Goal: Task Accomplishment & Management: Use online tool/utility

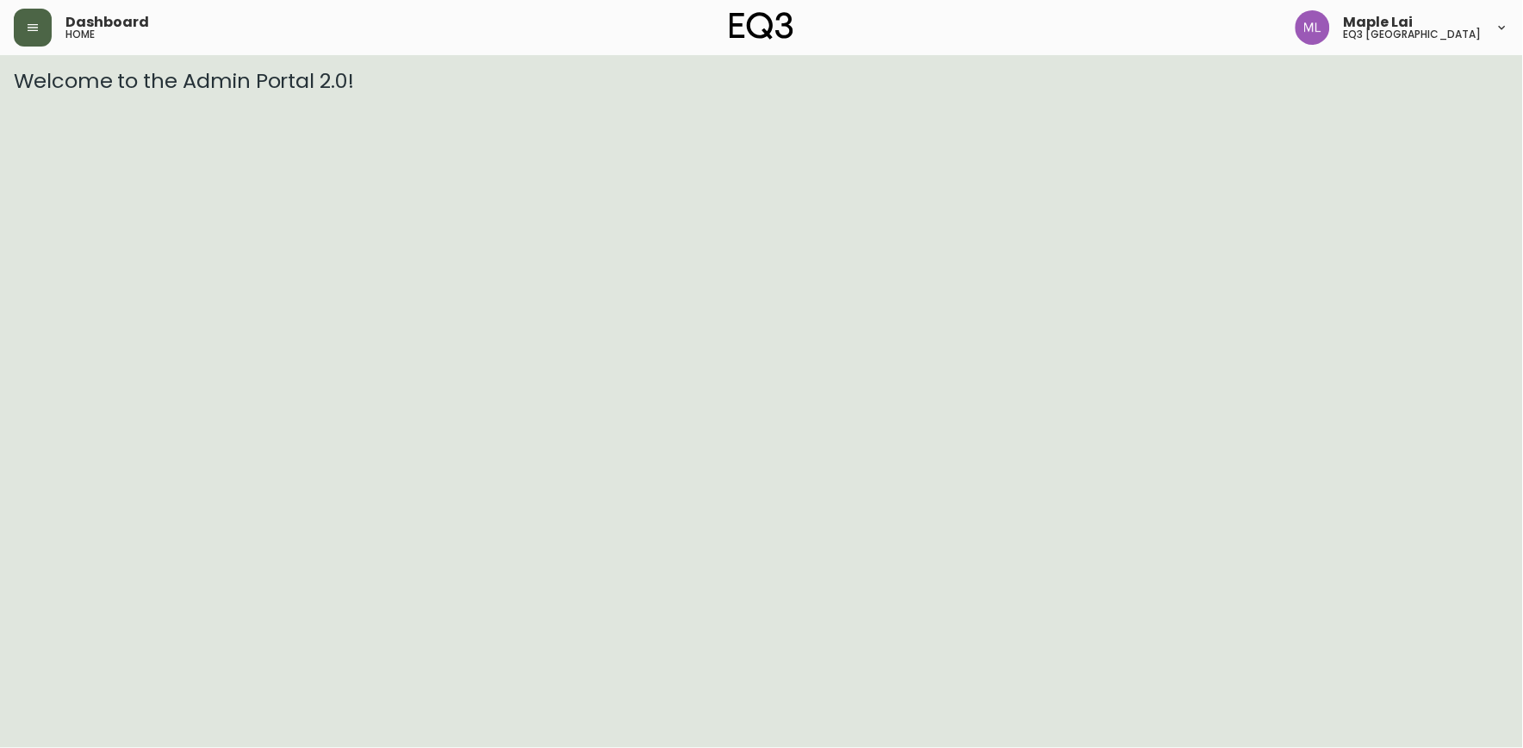
click at [47, 23] on button "button" at bounding box center [33, 28] width 38 height 38
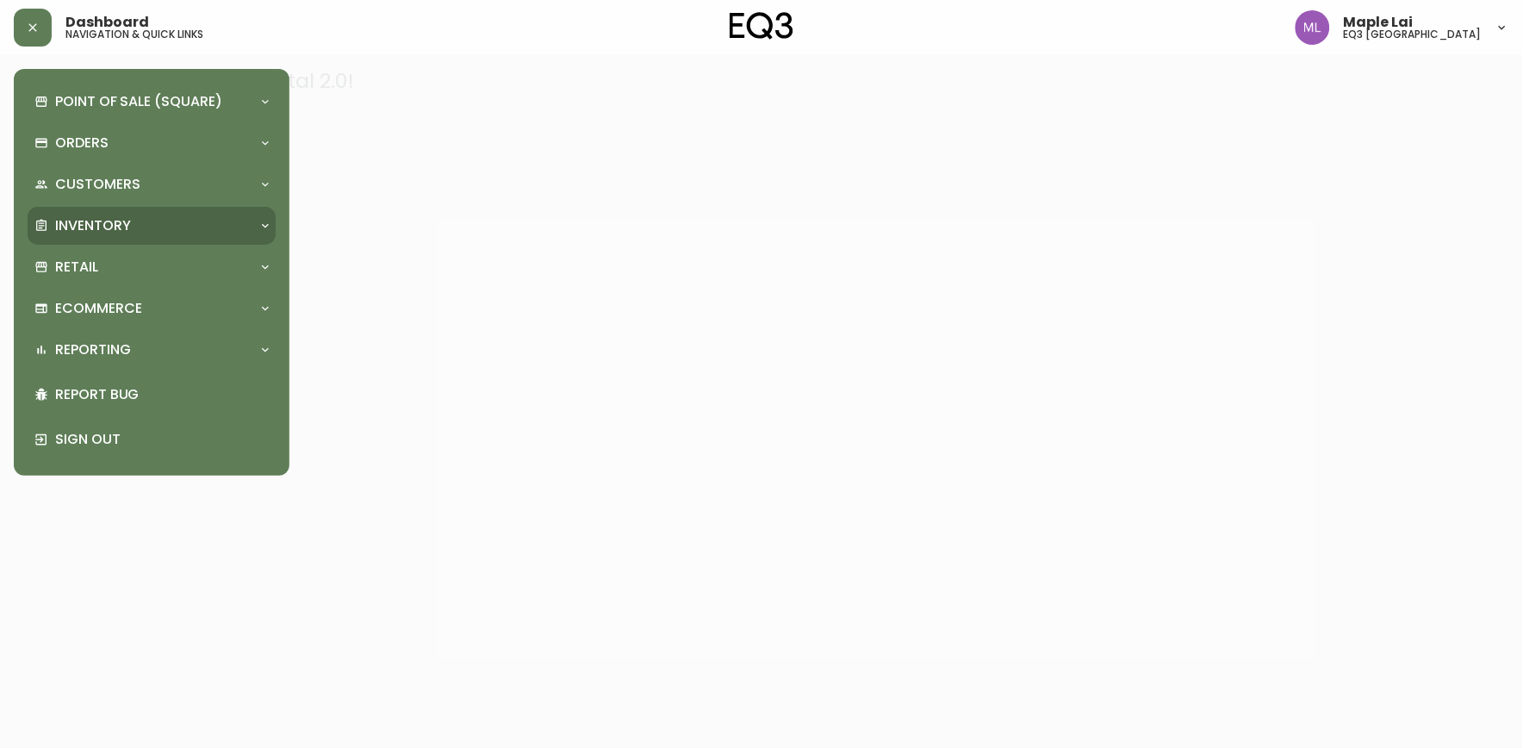
click at [132, 227] on div "Inventory" at bounding box center [142, 225] width 217 height 19
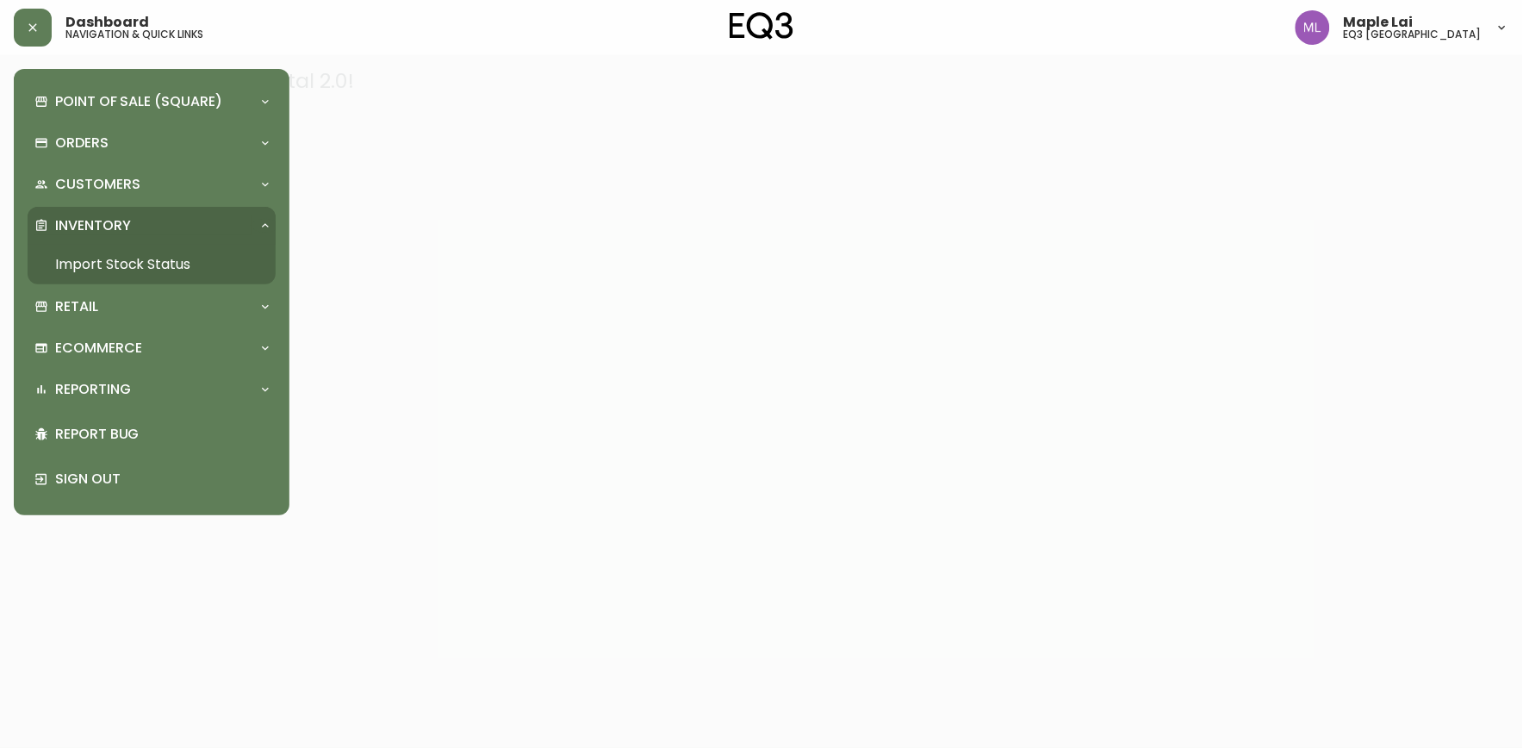
click at [153, 271] on link "Import Stock Status" at bounding box center [152, 265] width 248 height 40
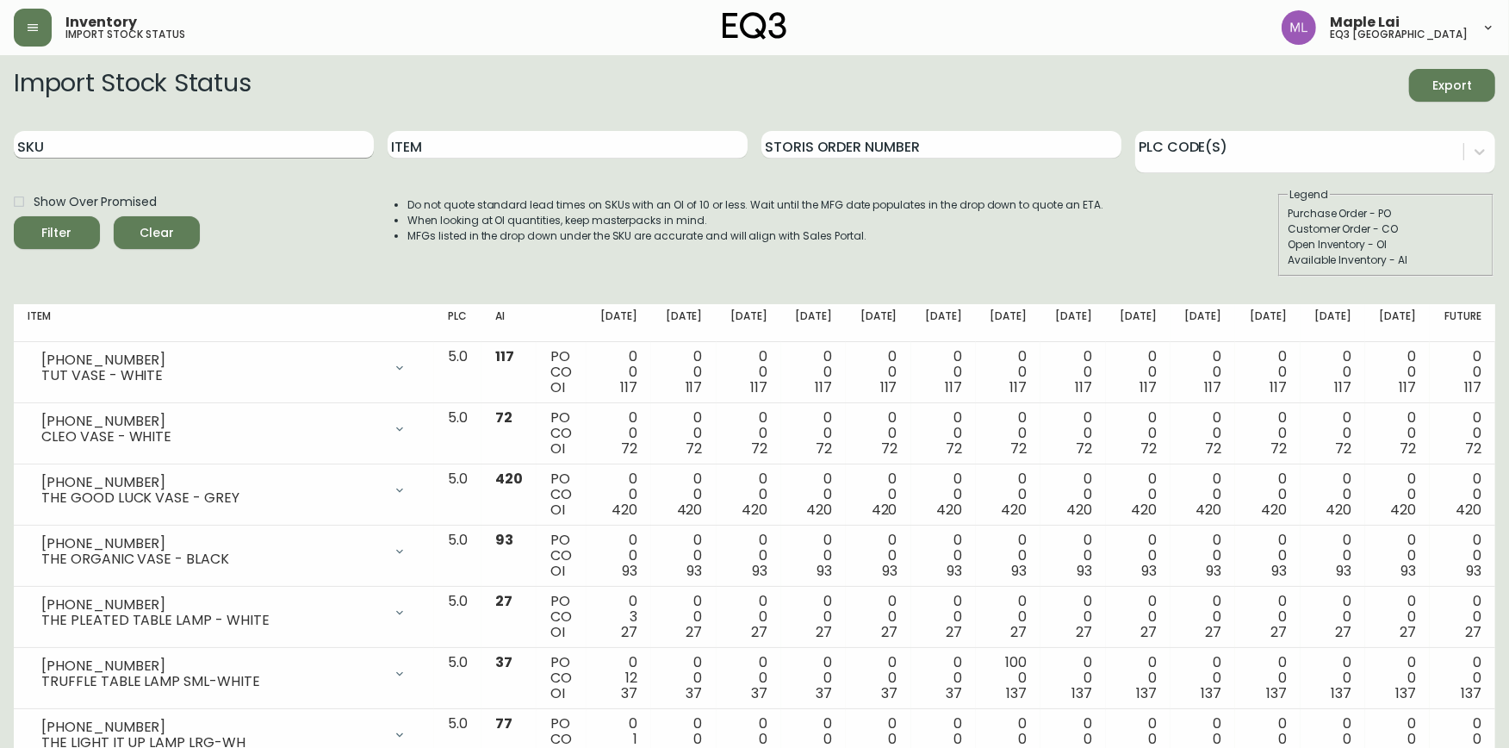
click at [162, 152] on input "SKU" at bounding box center [194, 145] width 360 height 28
paste input "7130-436-13"
type input "7130-436-13"
click at [14, 216] on button "Filter" at bounding box center [57, 232] width 86 height 33
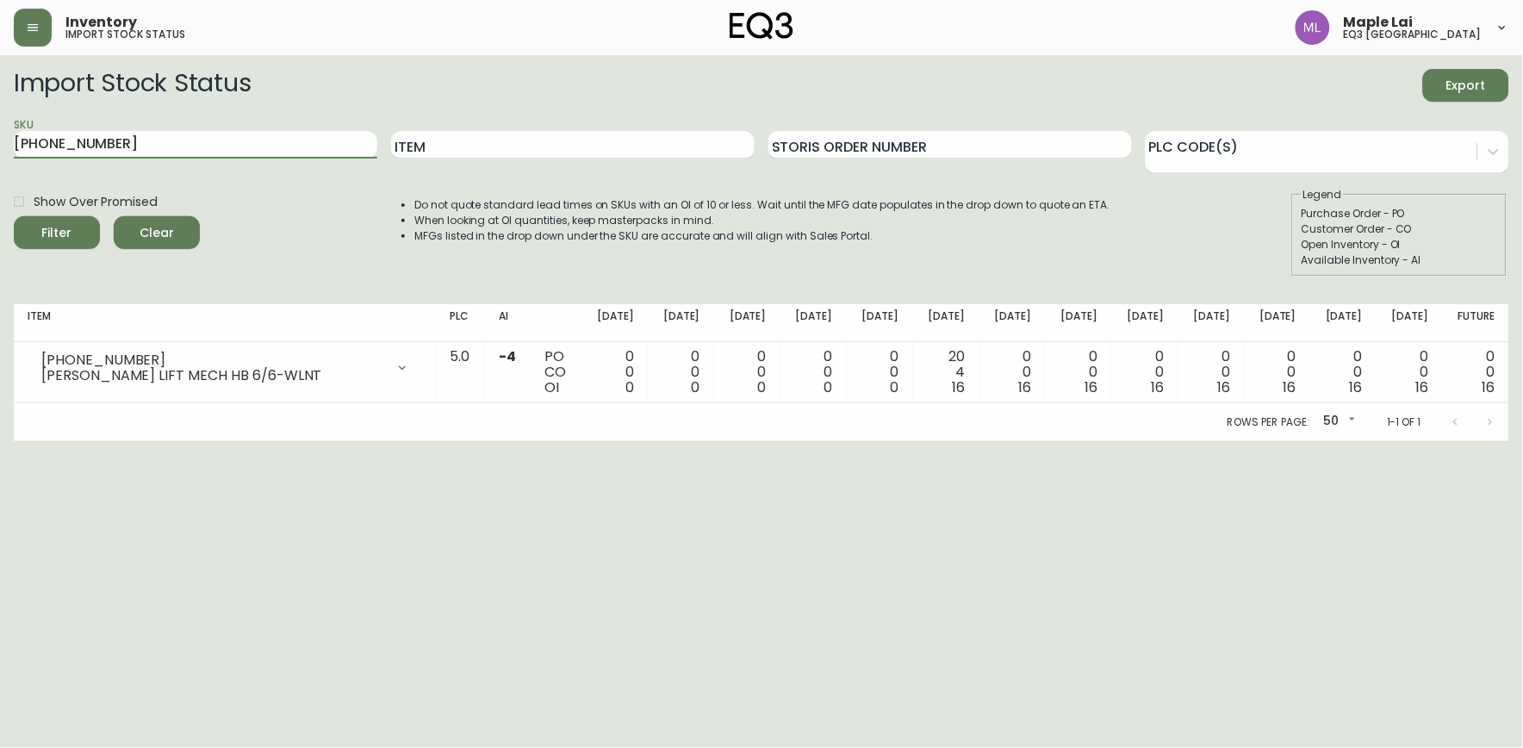
drag, startPoint x: 182, startPoint y: 143, endPoint x: -4, endPoint y: 182, distance: 190.1
click at [0, 182] on html "Inventory import stock status Maple Lai eq3 vancouver Import Stock Status Expor…" at bounding box center [761, 220] width 1523 height 441
paste input "7130-456-13"
click at [14, 216] on button "Filter" at bounding box center [57, 232] width 86 height 33
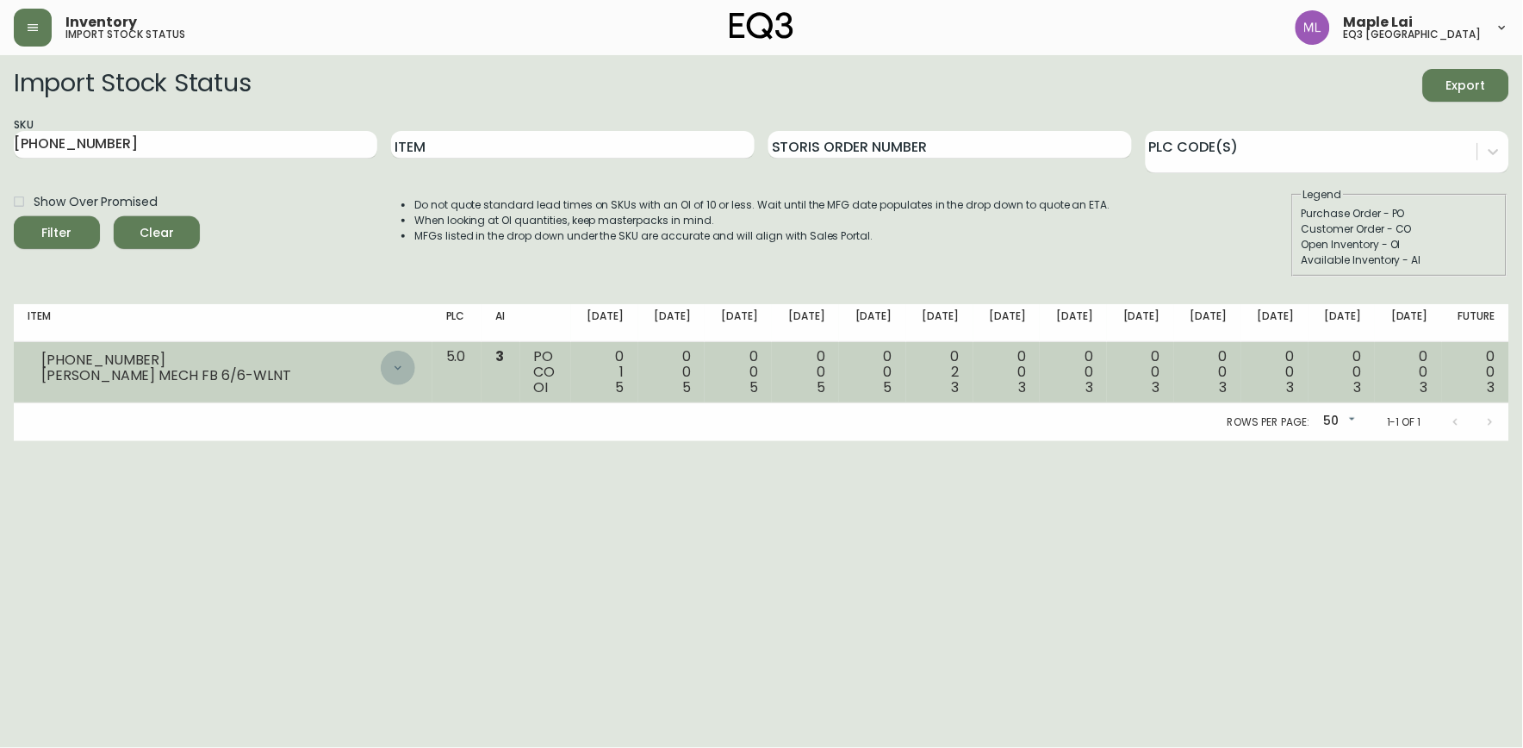
click at [405, 361] on icon at bounding box center [398, 368] width 14 height 14
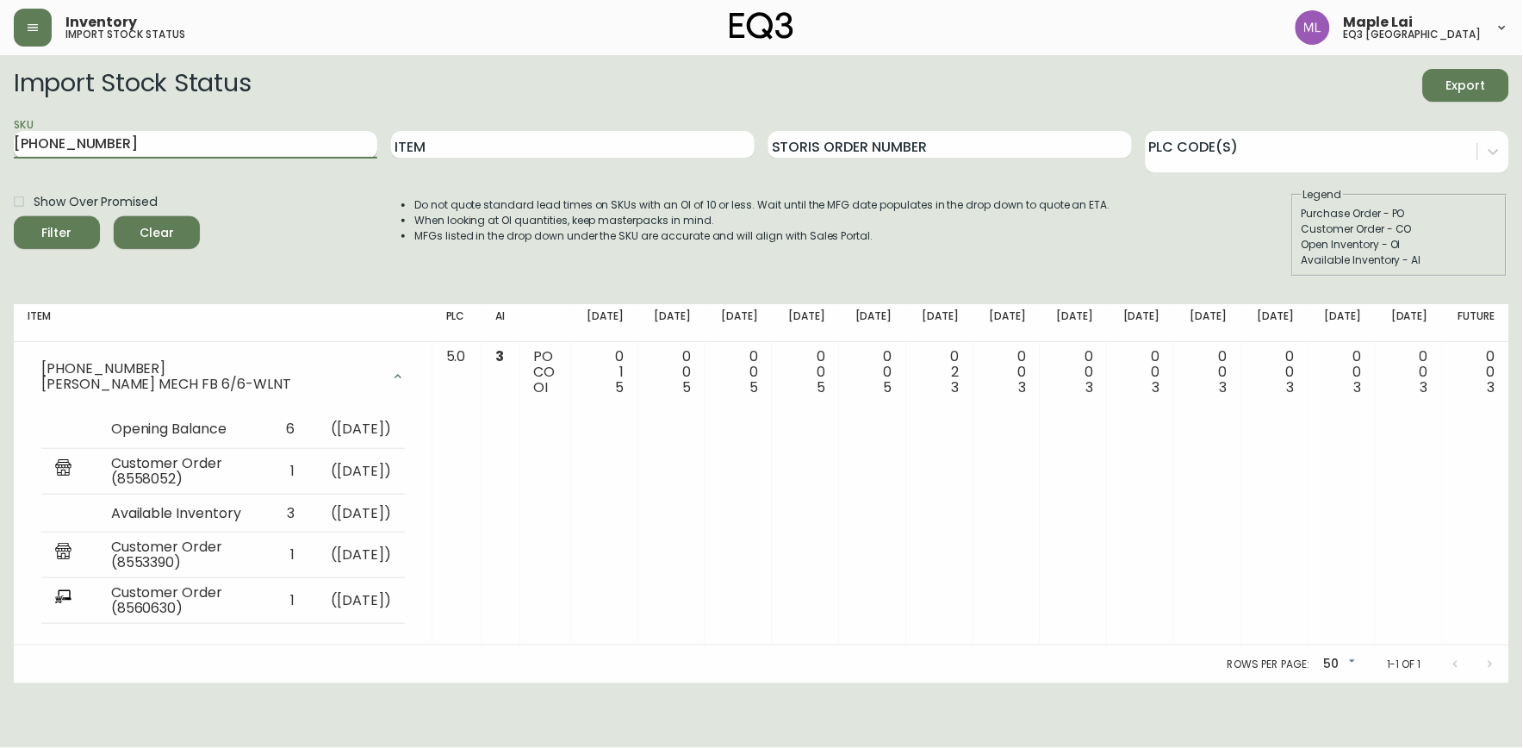
click at [191, 140] on input "7130-456-13" at bounding box center [196, 145] width 364 height 28
type input "7"
paste input "7130-466-13"
type input "7130-466-13"
click at [14, 216] on button "Filter" at bounding box center [57, 232] width 86 height 33
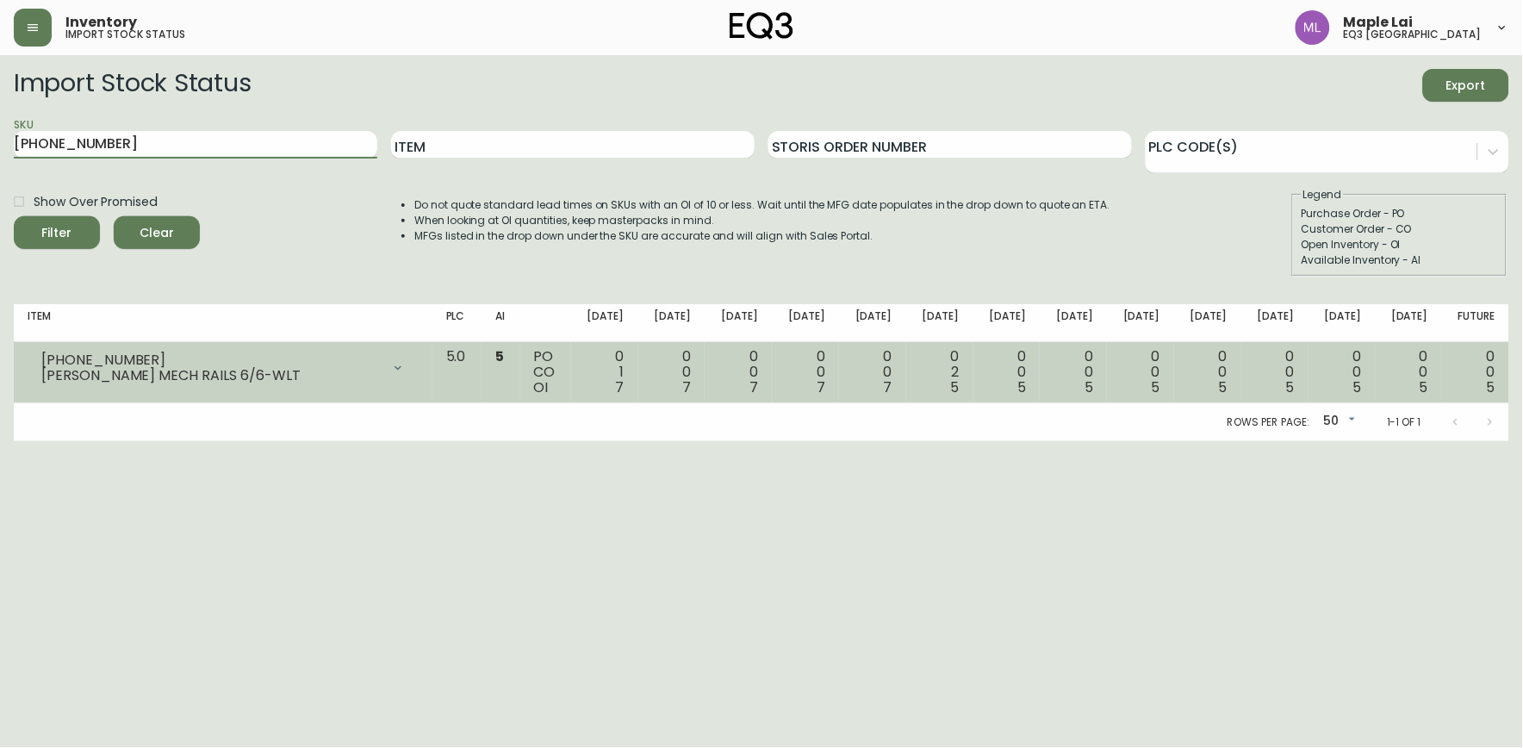
click at [415, 360] on div at bounding box center [398, 368] width 34 height 34
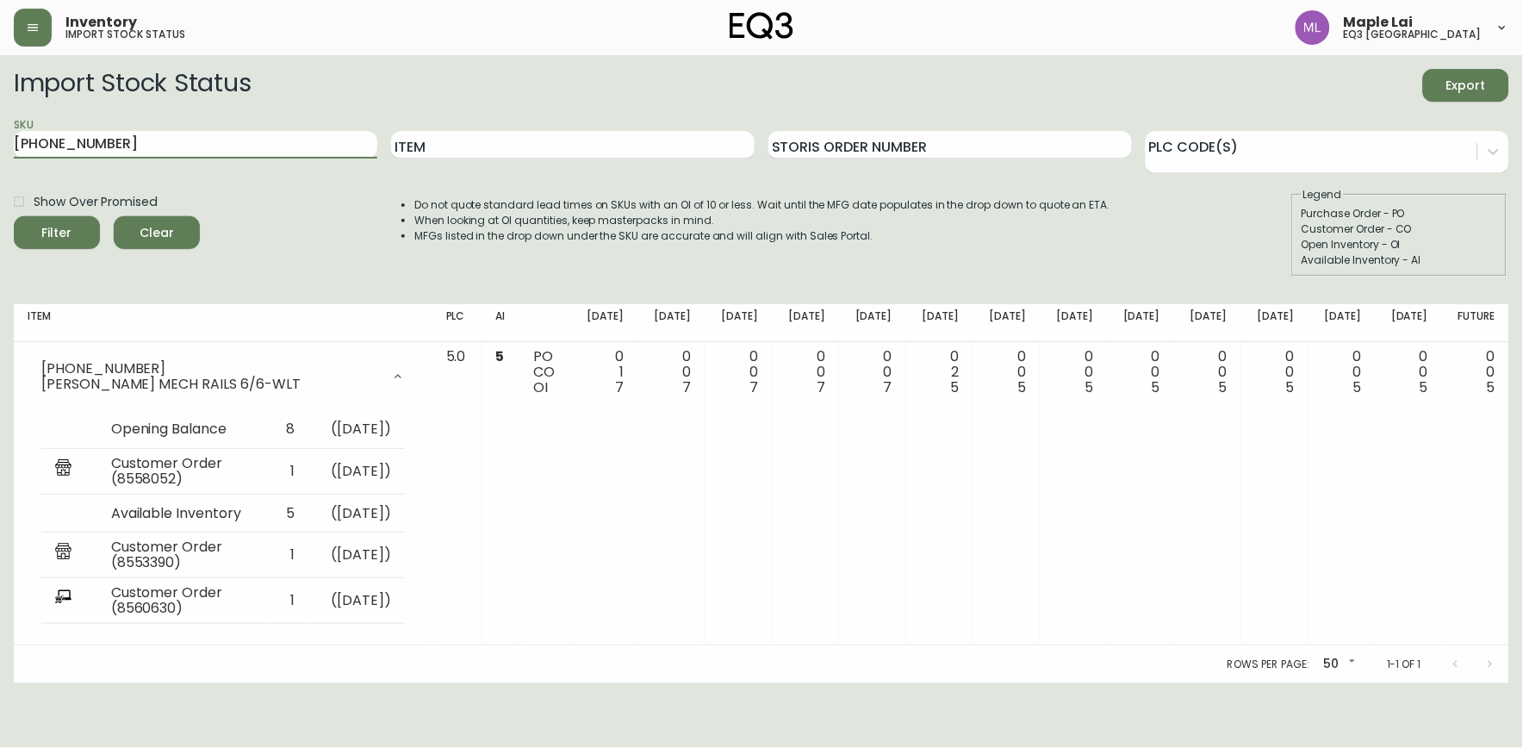
drag, startPoint x: 146, startPoint y: 131, endPoint x: -4, endPoint y: 208, distance: 169.1
click at [0, 208] on html "Inventory import stock status Maple Lai eq3 vancouver Import Stock Status Expor…" at bounding box center [761, 341] width 1523 height 683
paste input "3050-454-1"
type input "3050-454-1"
click at [14, 216] on button "Filter" at bounding box center [57, 232] width 86 height 33
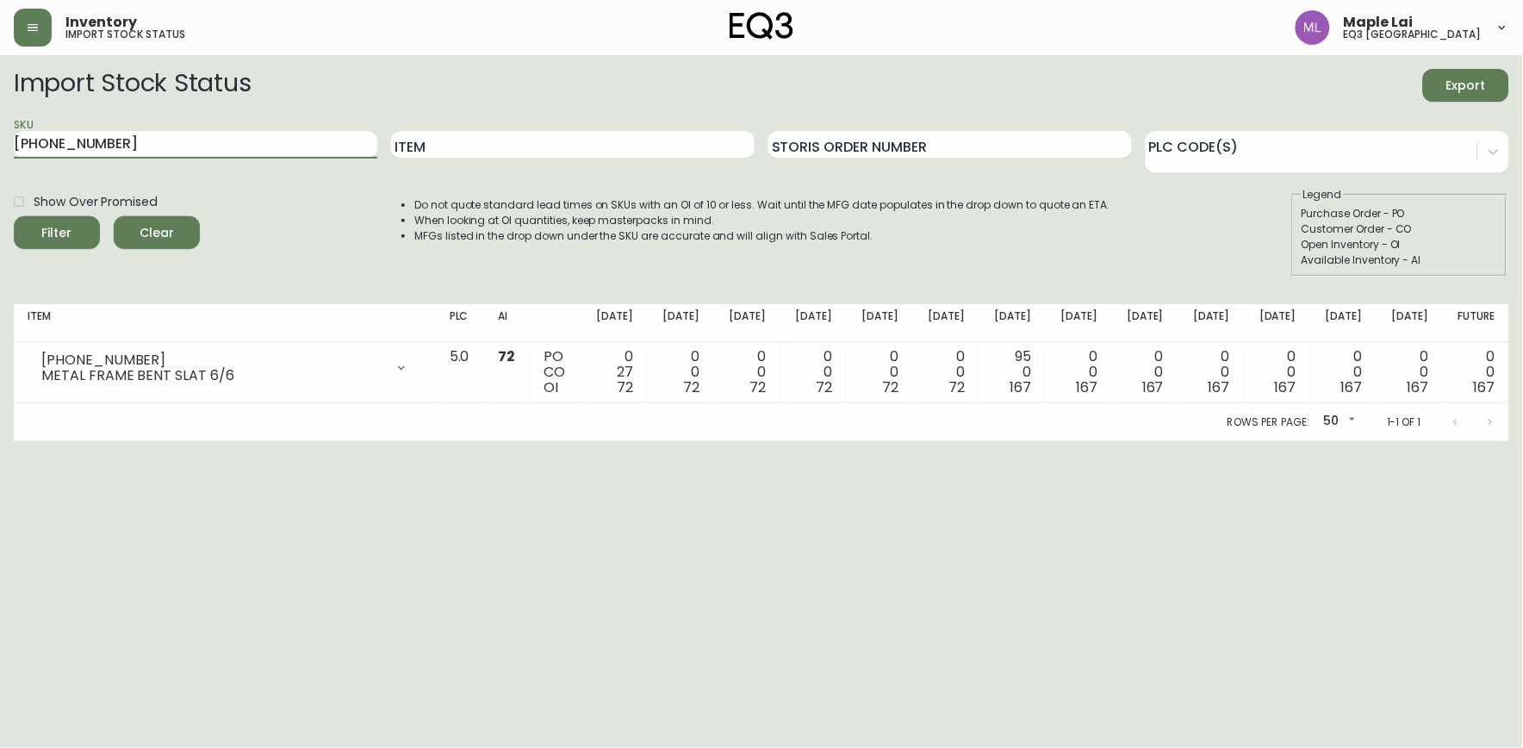
drag, startPoint x: 143, startPoint y: 150, endPoint x: 0, endPoint y: 178, distance: 145.8
click at [0, 178] on html "Inventory import stock status Maple Lai eq3 vancouver Import Stock Status Expor…" at bounding box center [761, 220] width 1523 height 441
paste input "7020-613-16"
type input "7020-613-16"
click at [14, 216] on button "Filter" at bounding box center [57, 232] width 86 height 33
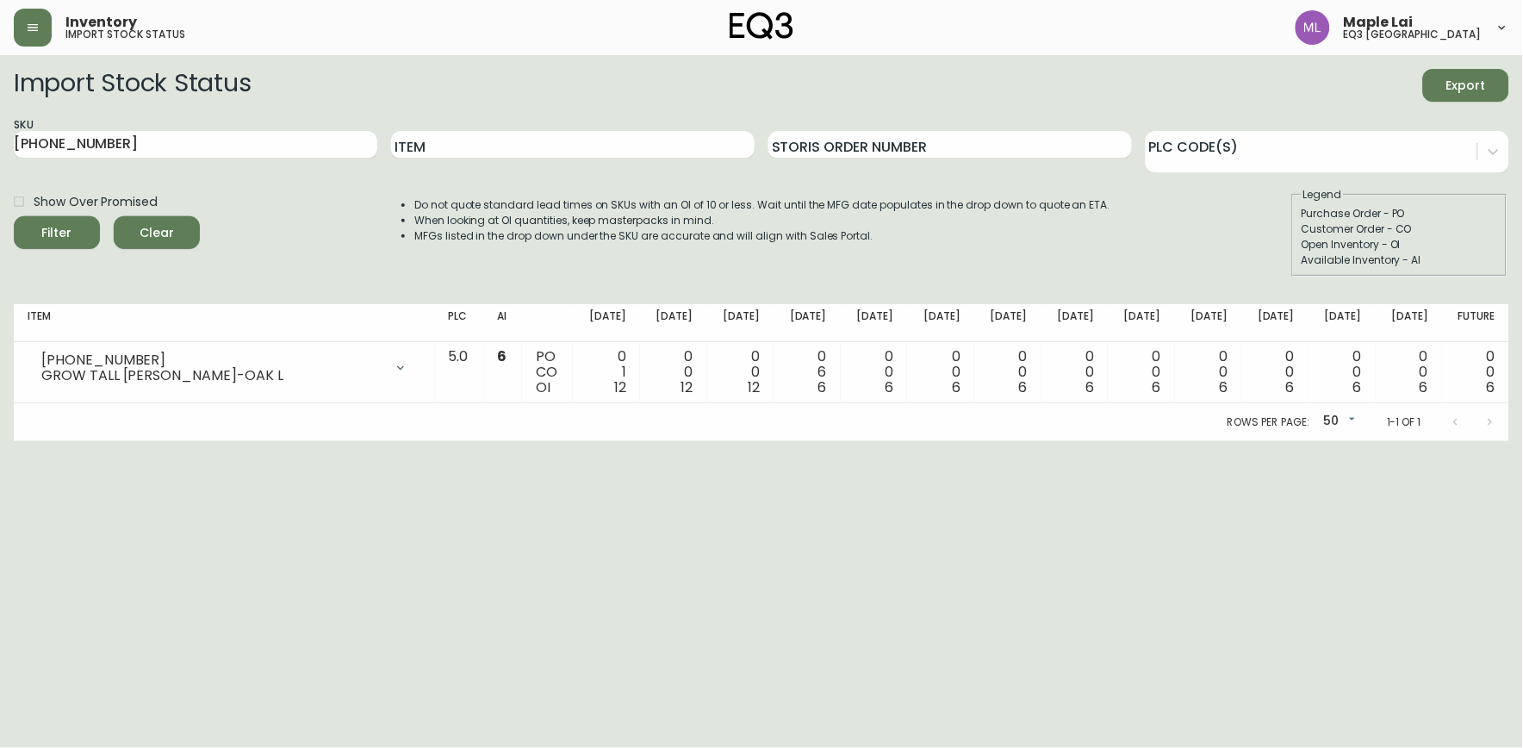
click at [49, 441] on html "Inventory import stock status Maple Lai eq3 vancouver Import Stock Status Expor…" at bounding box center [761, 220] width 1523 height 441
drag, startPoint x: 128, startPoint y: 151, endPoint x: -4, endPoint y: 233, distance: 155.6
click at [0, 233] on html "Inventory import stock status Maple Lai eq3 vancouver Import Stock Status Expor…" at bounding box center [761, 220] width 1523 height 441
paste input "[PHONE_NUMBER]"
type input "[PHONE_NUMBER]"
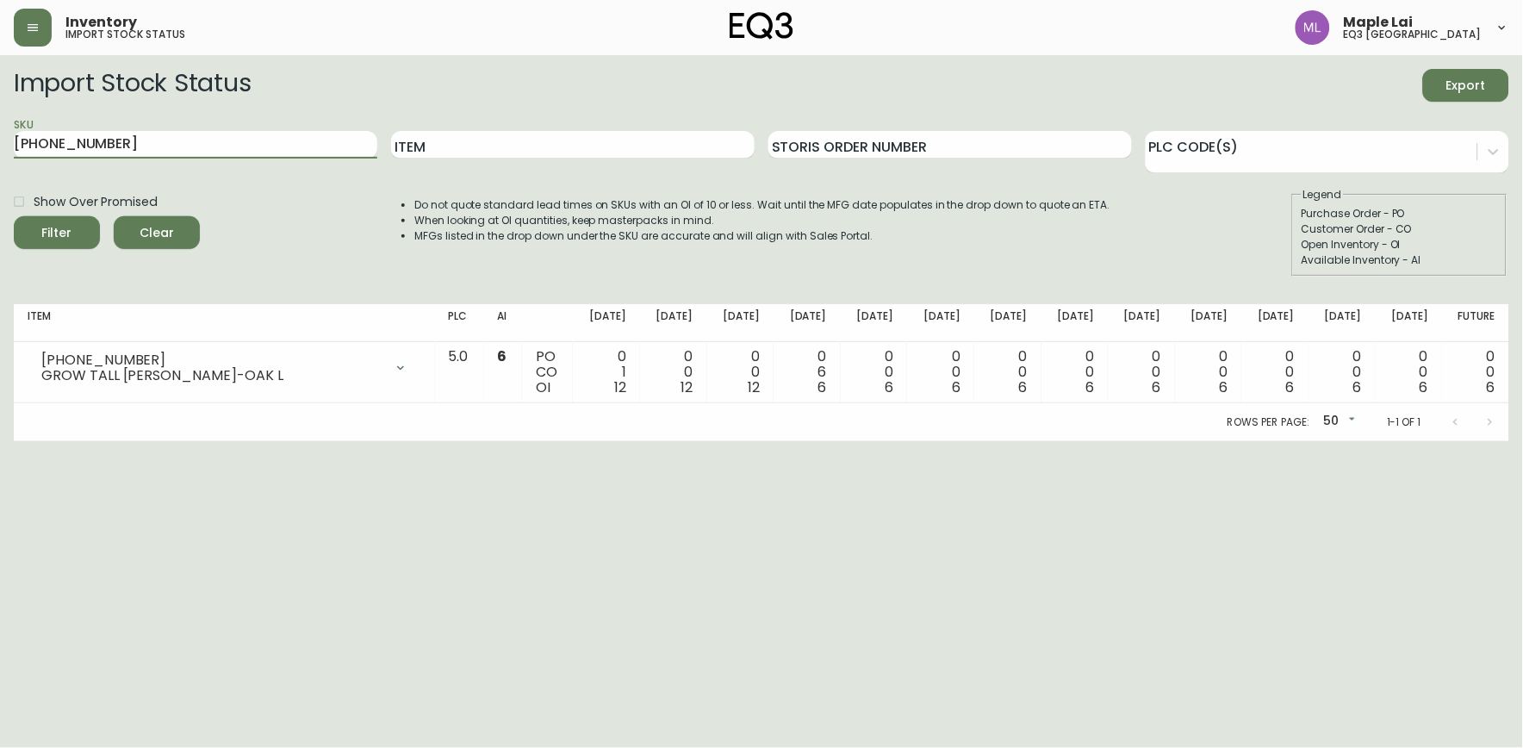
click at [14, 216] on button "Filter" at bounding box center [57, 232] width 86 height 33
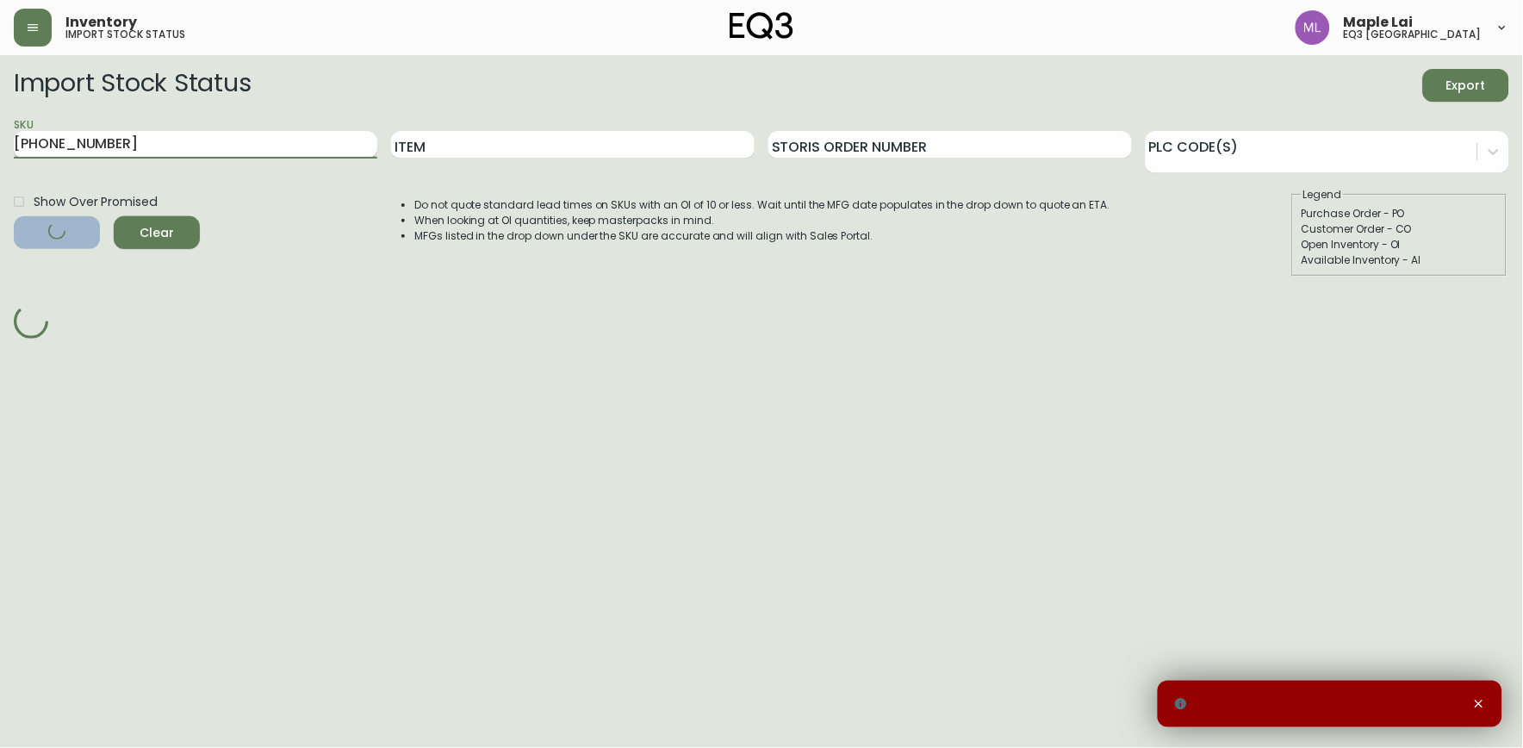
click at [142, 144] on input "[PHONE_NUMBER]" at bounding box center [196, 145] width 364 height 28
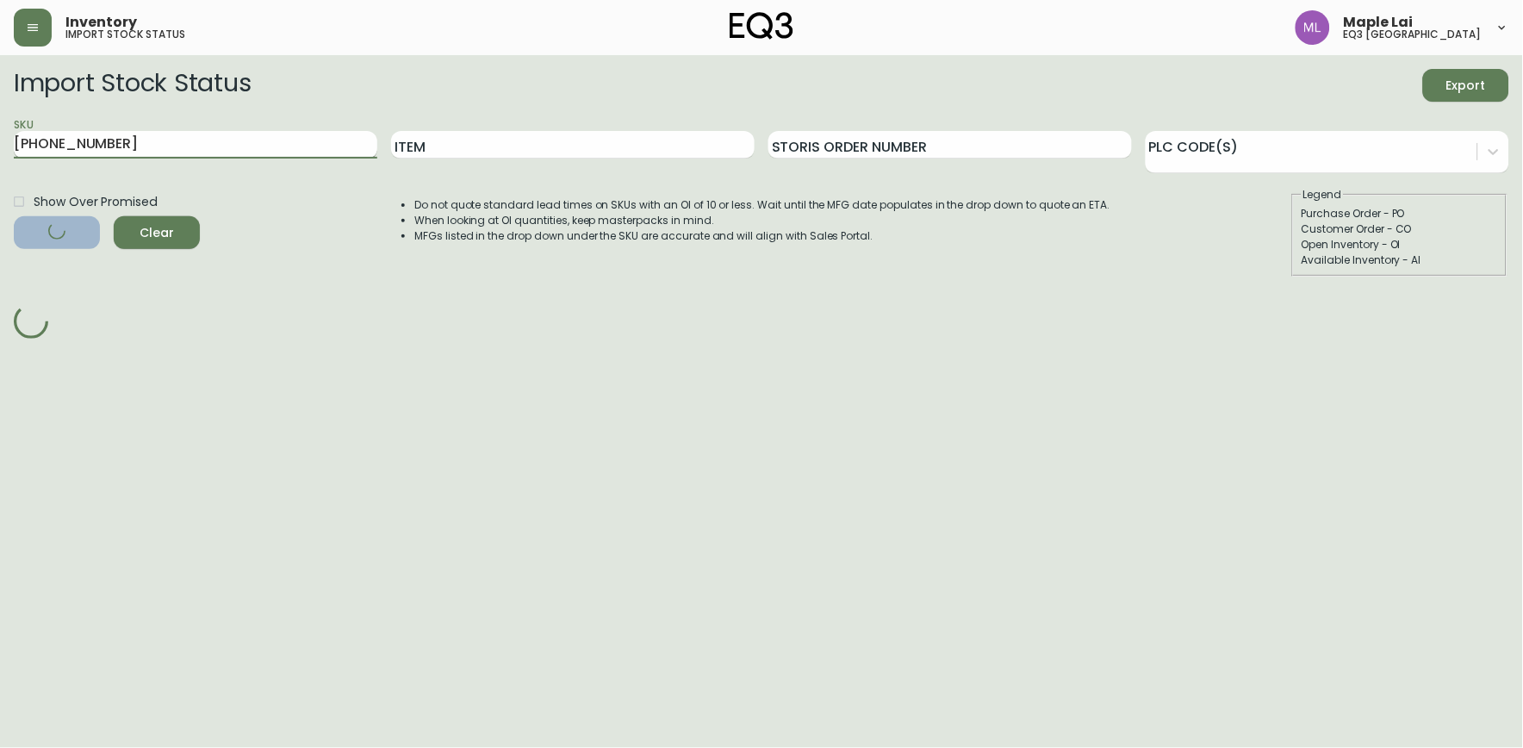
click at [159, 143] on input "[PHONE_NUMBER]" at bounding box center [196, 145] width 364 height 28
click at [9, 343] on html "Inventory import stock status Maple Lai eq3 vancouver Import Stock Status Expor…" at bounding box center [761, 171] width 1523 height 343
click at [113, 140] on input "[PHONE_NUMBER]" at bounding box center [196, 145] width 364 height 28
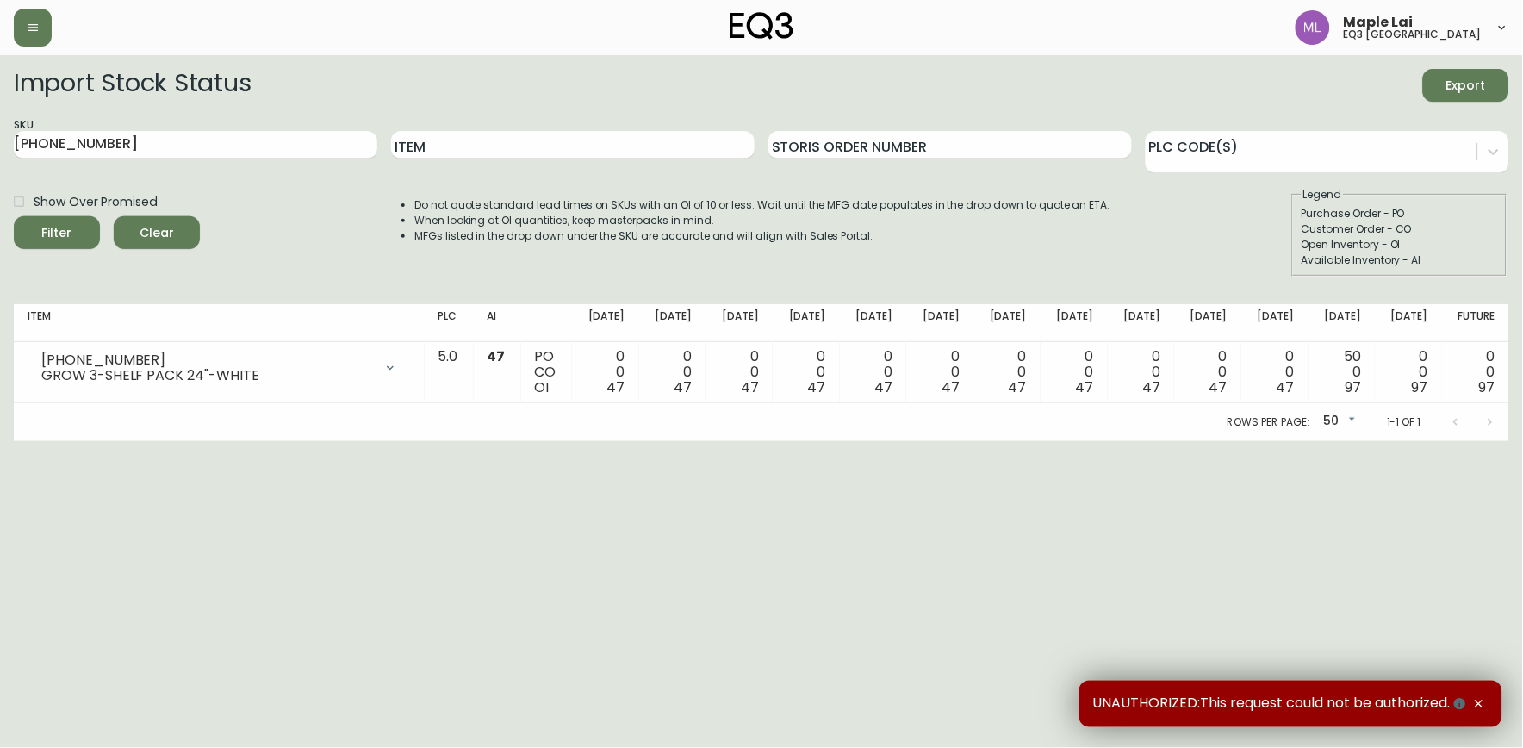
click at [58, 441] on html "Maple Lai eq3 [GEOGRAPHIC_DATA] Import Stock Status Export SKU [PHONE_NUMBER] I…" at bounding box center [761, 220] width 1523 height 441
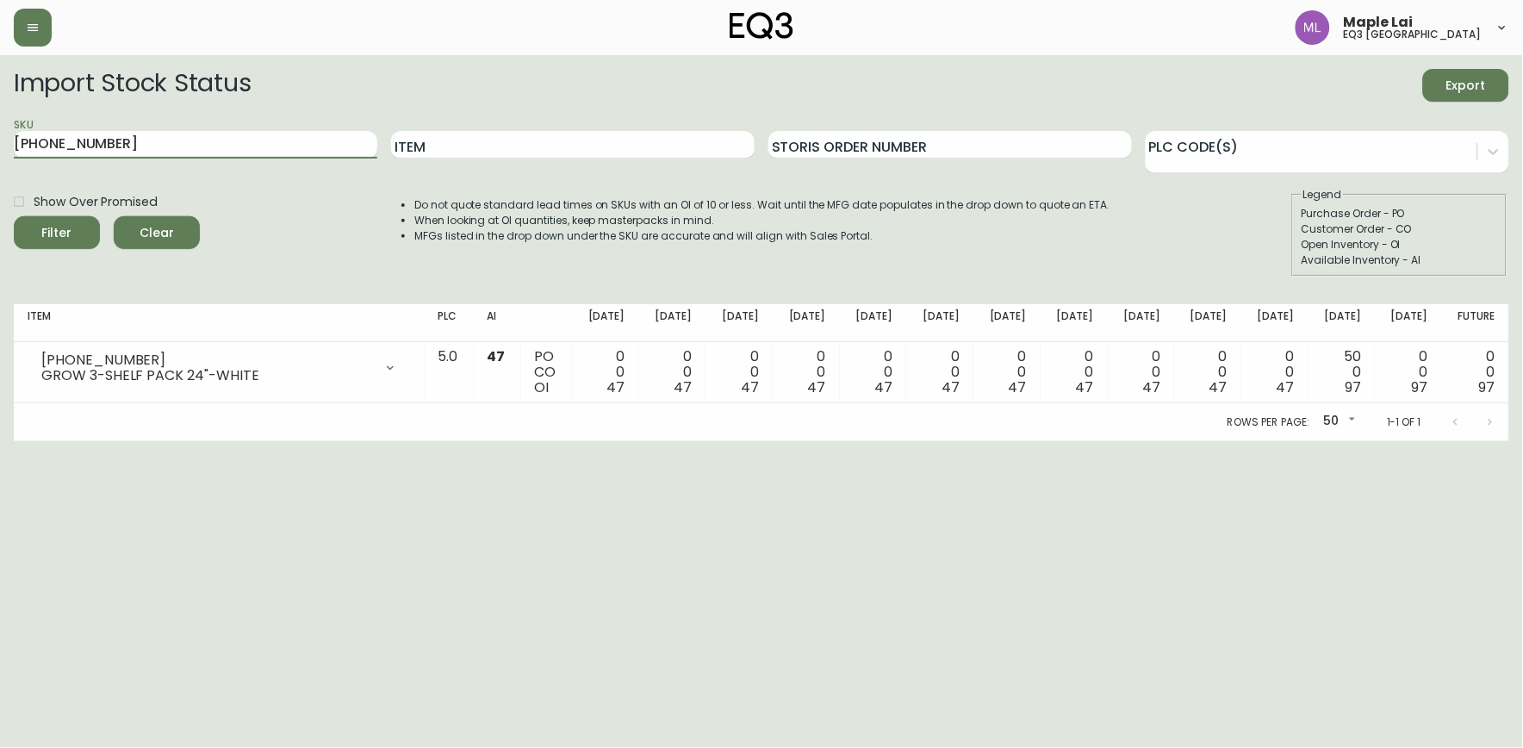
drag, startPoint x: 114, startPoint y: 141, endPoint x: -4, endPoint y: 198, distance: 131.0
click at [0, 198] on html "Maple Lai eq3 [GEOGRAPHIC_DATA] Import Stock Status Export SKU [PHONE_NUMBER] I…" at bounding box center [761, 220] width 1523 height 441
paste input "[PHONE_NUMBER]"
type input "[PHONE_NUMBER]"
click at [14, 216] on button "Filter" at bounding box center [57, 232] width 86 height 33
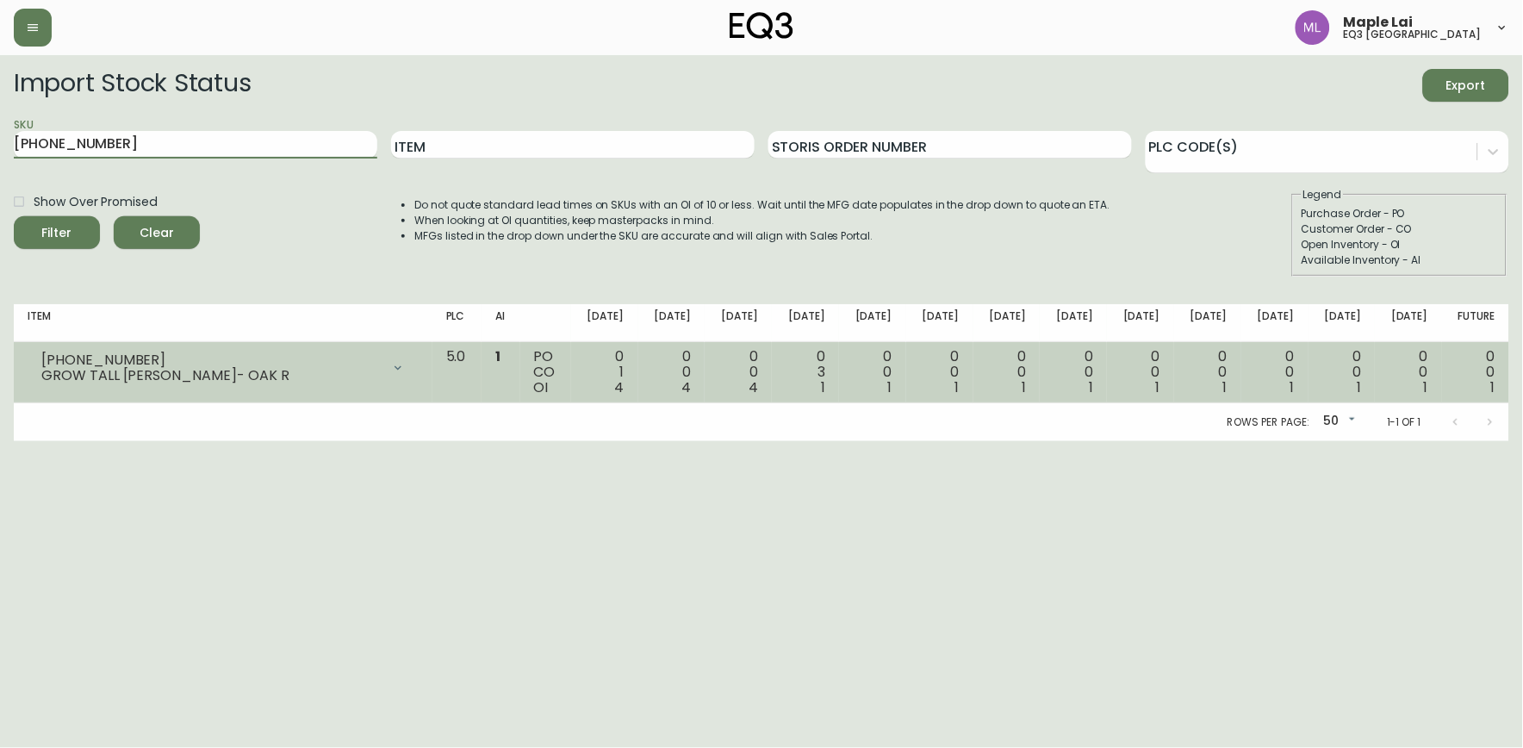
click at [415, 369] on div at bounding box center [398, 368] width 34 height 34
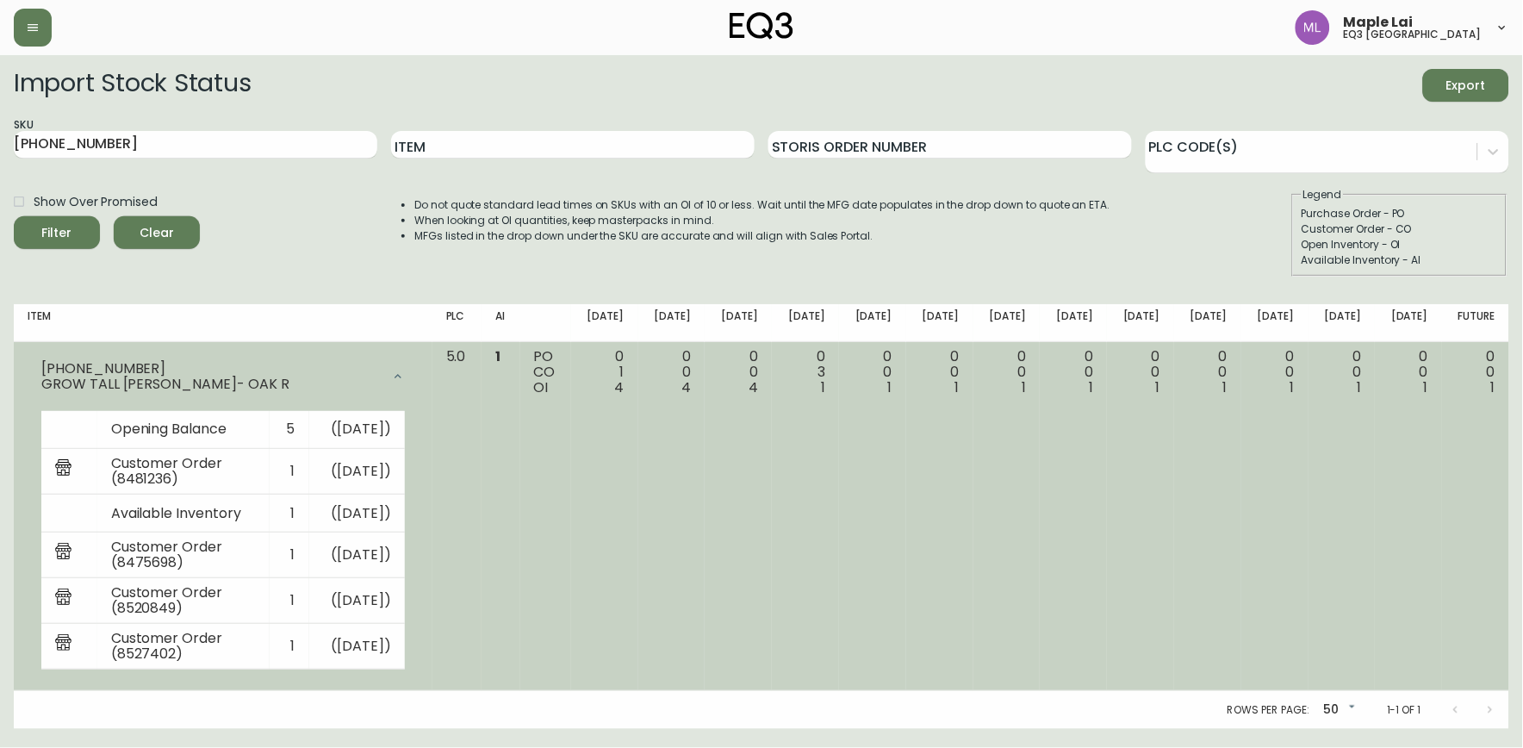
click at [415, 370] on div at bounding box center [398, 376] width 34 height 34
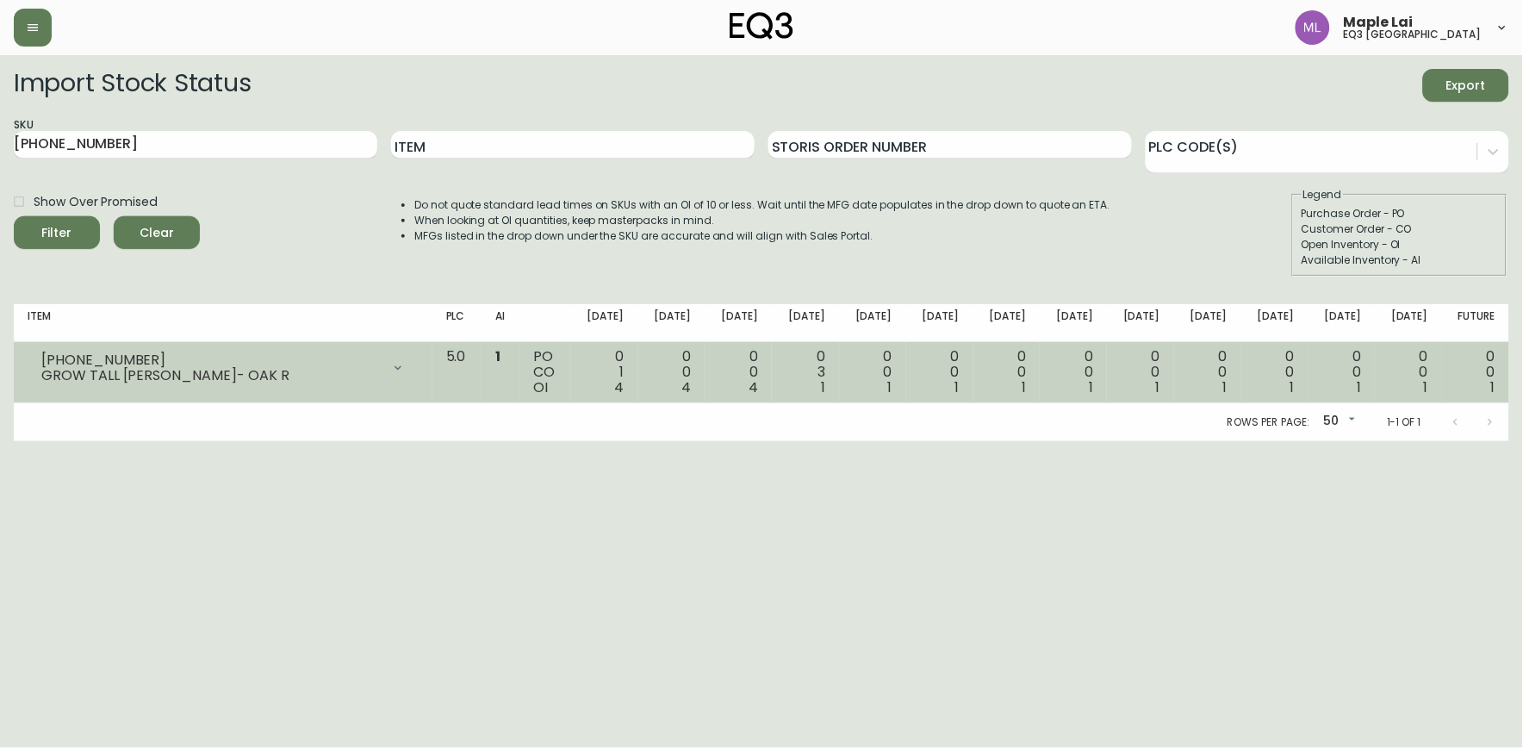
click at [405, 369] on icon at bounding box center [398, 368] width 14 height 14
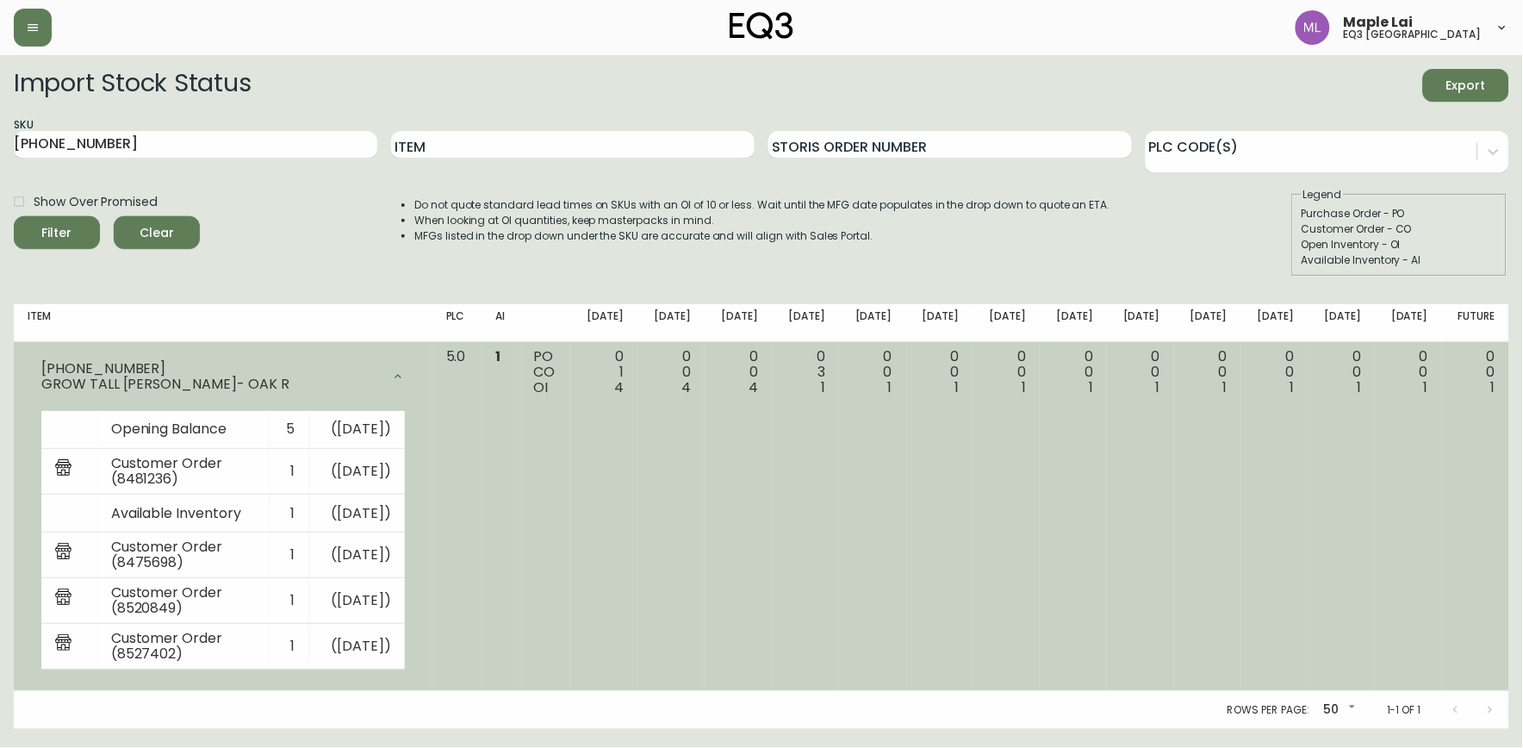
click at [520, 549] on td "1" at bounding box center [501, 517] width 39 height 350
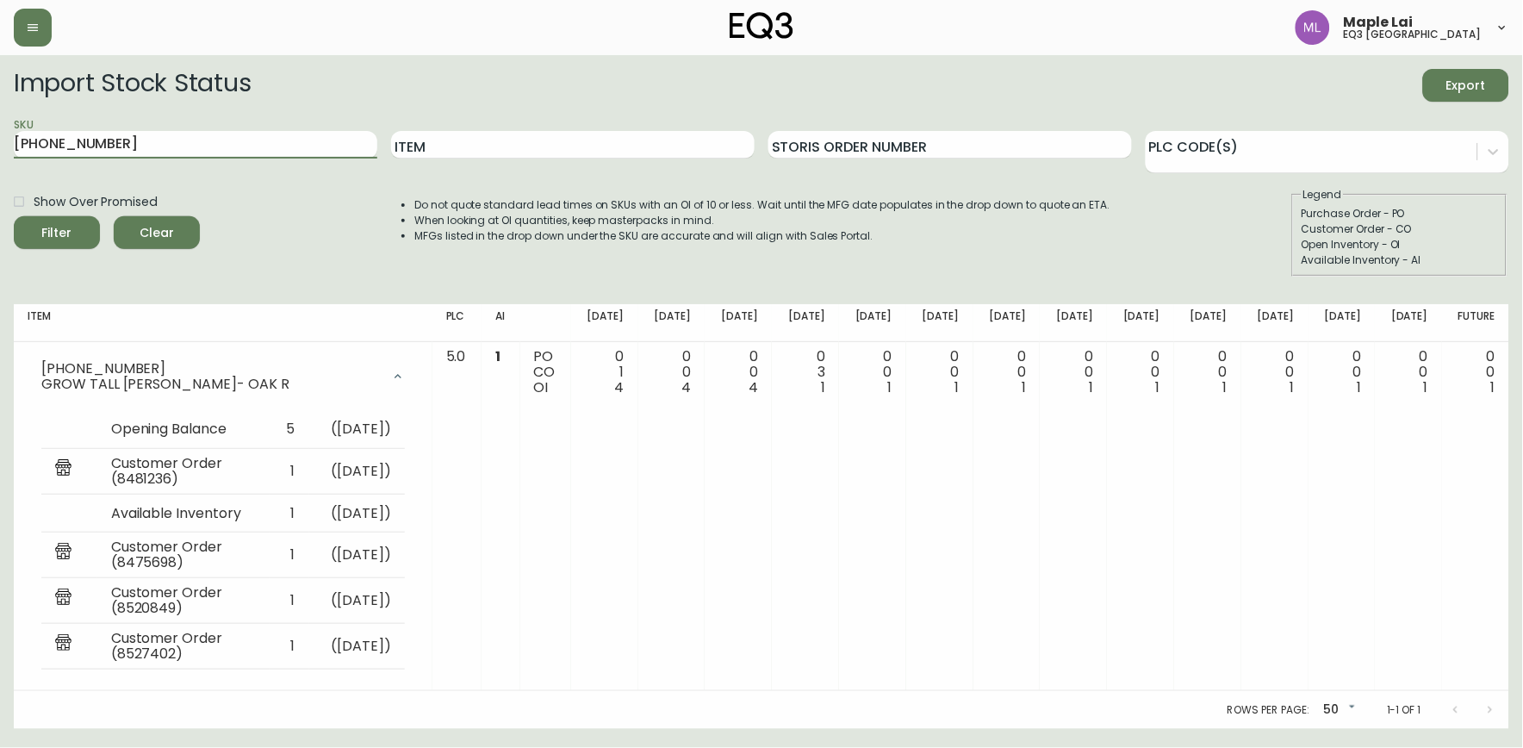
drag, startPoint x: 134, startPoint y: 141, endPoint x: 0, endPoint y: 193, distance: 143.2
click at [0, 183] on html "Maple Lai eq3 [GEOGRAPHIC_DATA] Import Stock Status Export SKU [PHONE_NUMBER] I…" at bounding box center [761, 364] width 1523 height 729
click at [113, 272] on div "Show Over Promised Filter Clear" at bounding box center [107, 232] width 186 height 90
click at [1487, 255] on div "Available Inventory - AI" at bounding box center [1400, 260] width 196 height 16
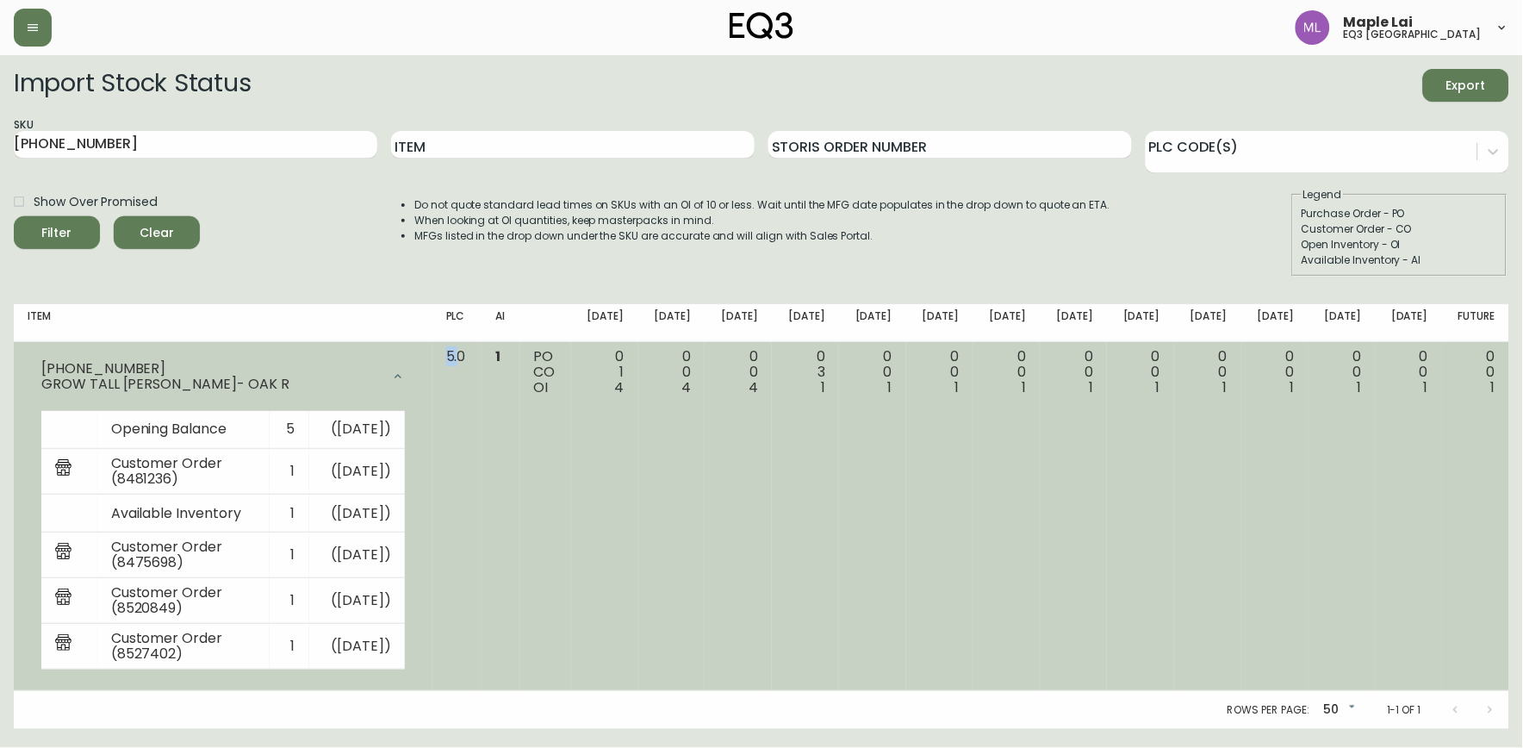
drag, startPoint x: 495, startPoint y: 353, endPoint x: 483, endPoint y: 351, distance: 12.3
click at [482, 351] on td "5.0" at bounding box center [456, 517] width 49 height 350
drag, startPoint x: 483, startPoint y: 351, endPoint x: 503, endPoint y: 353, distance: 20.0
click at [482, 354] on td "5.0" at bounding box center [456, 517] width 49 height 350
drag, startPoint x: 503, startPoint y: 353, endPoint x: 476, endPoint y: 347, distance: 28.2
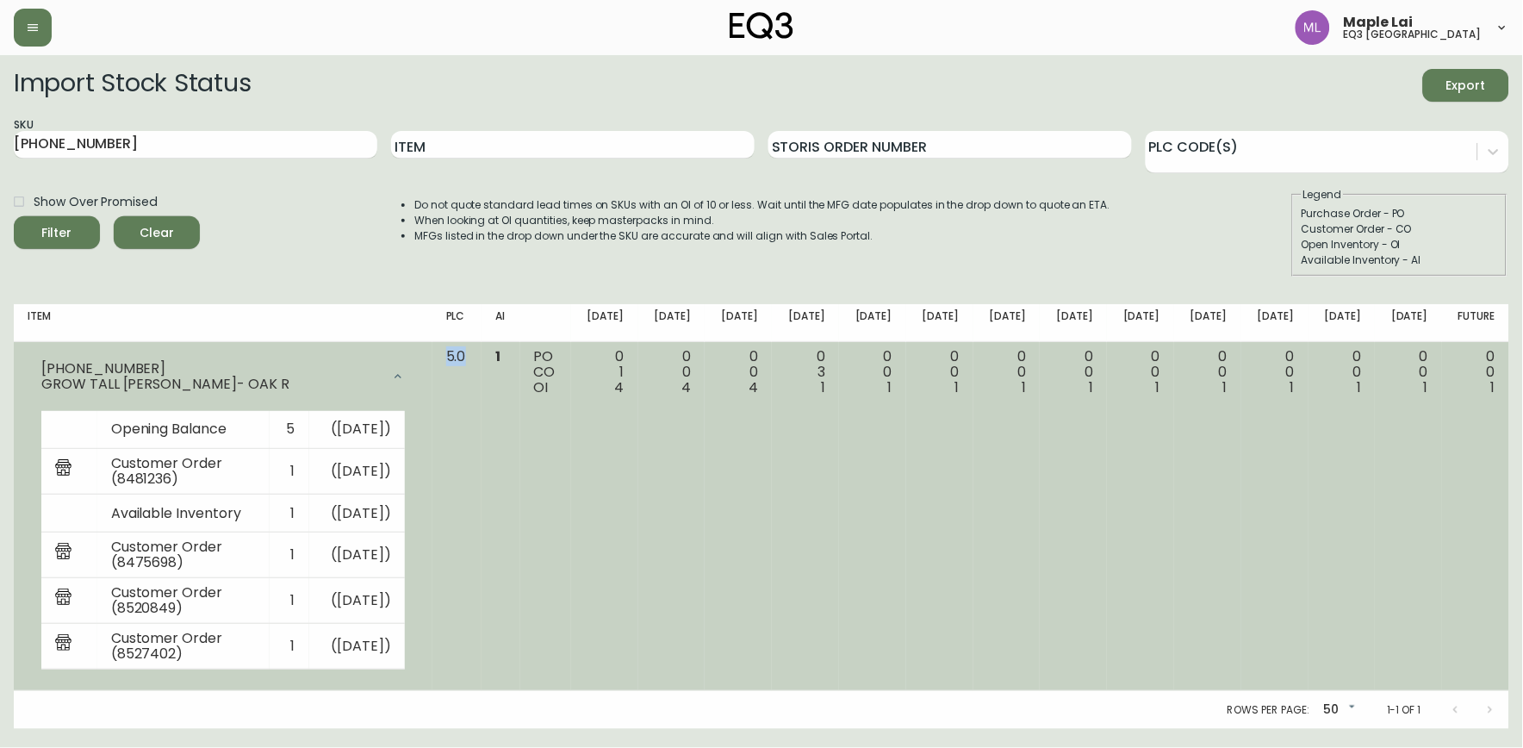
click at [476, 347] on td "5.0" at bounding box center [456, 517] width 49 height 350
click at [482, 390] on td "5.0" at bounding box center [456, 517] width 49 height 350
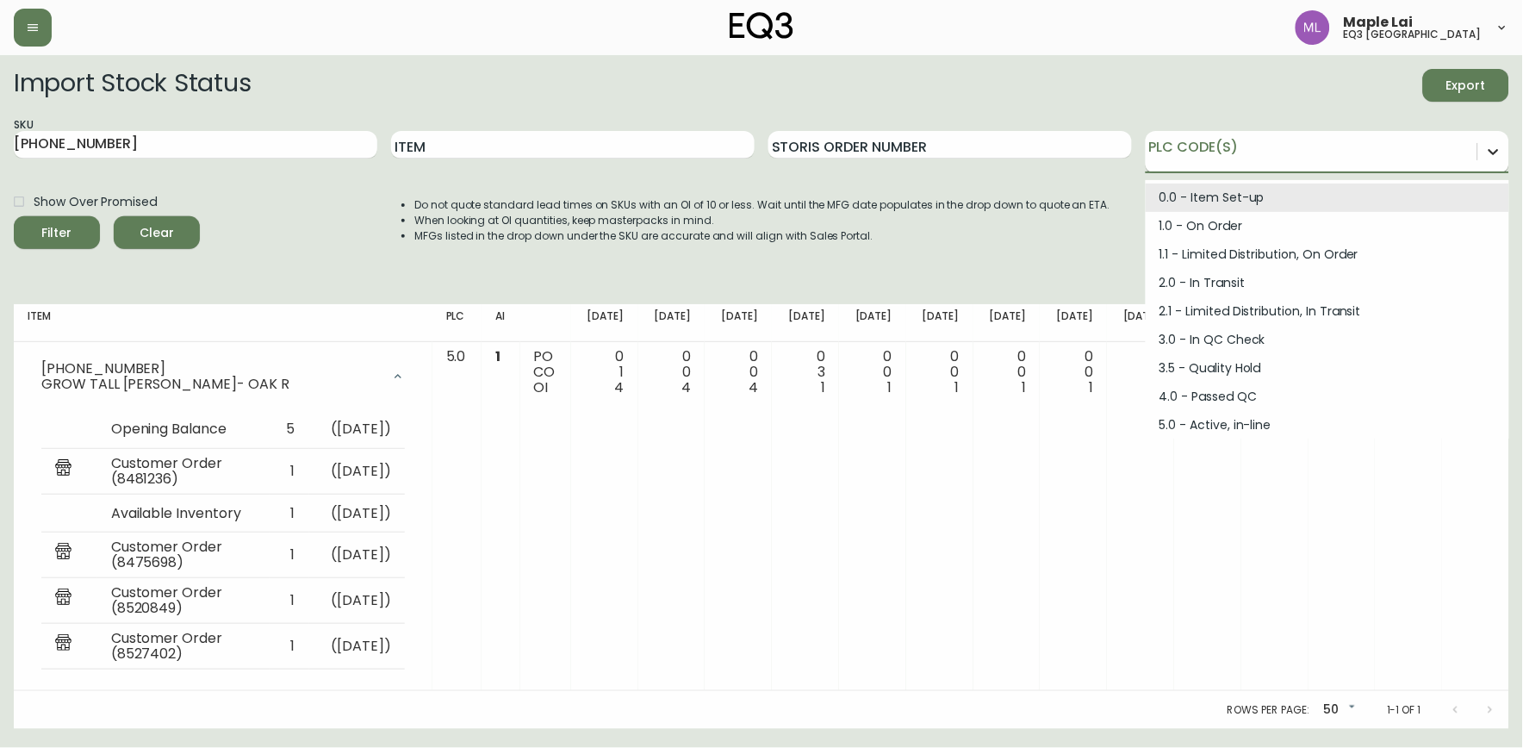
click at [1499, 153] on icon at bounding box center [1493, 151] width 17 height 17
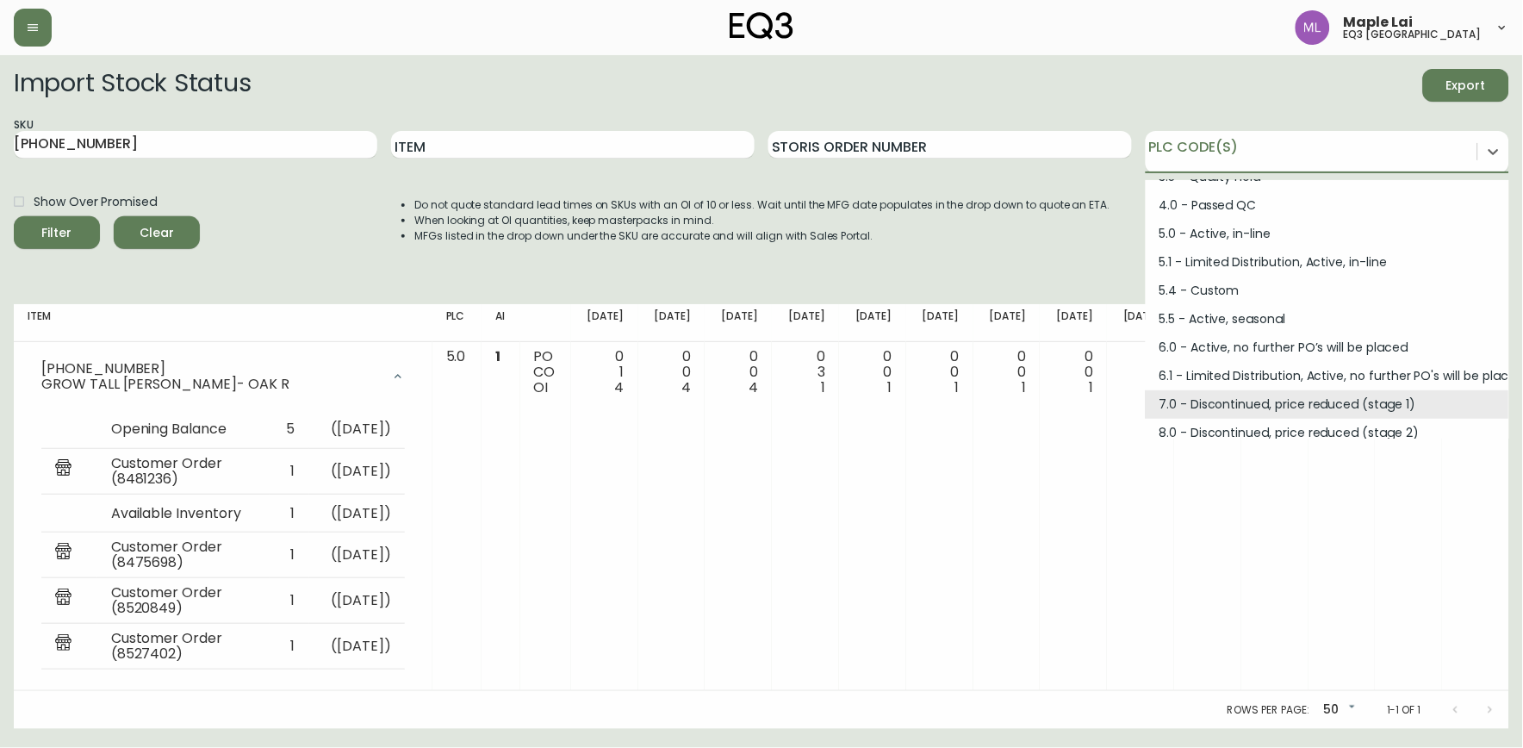
scroll to position [231, 0]
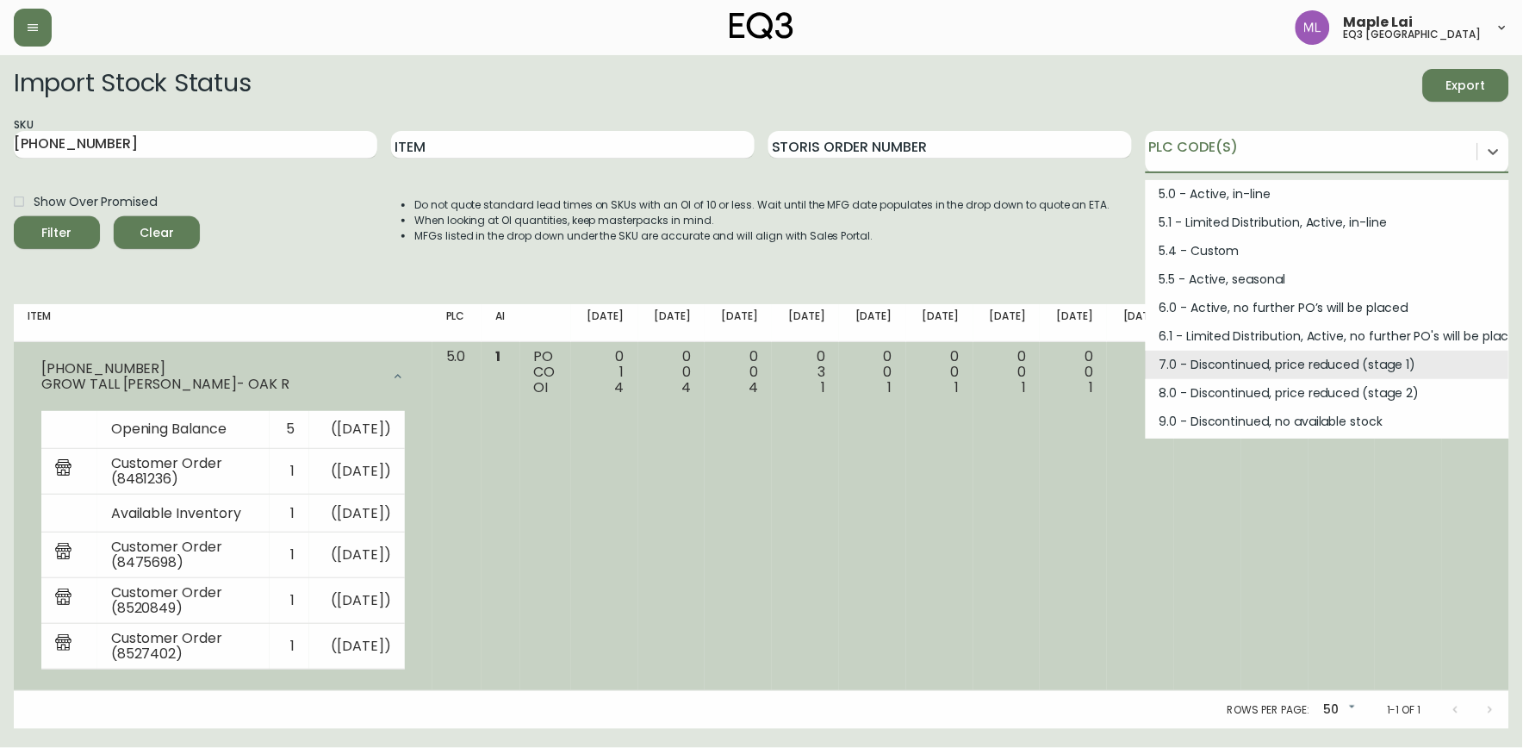
click at [949, 540] on td "0 0 1" at bounding box center [939, 517] width 67 height 350
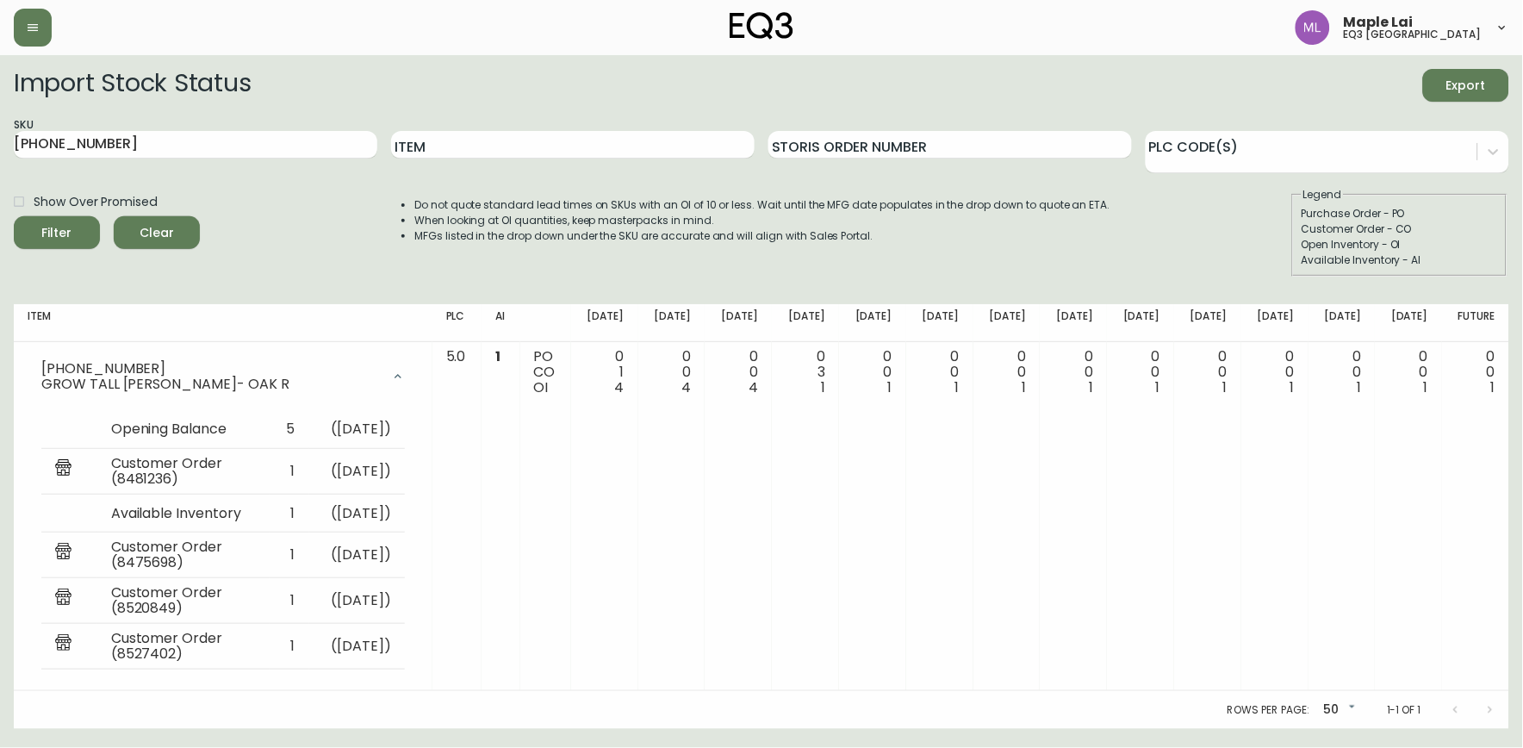
click at [59, 720] on div "Rows per page: 50 50 1-1 of 1" at bounding box center [762, 710] width 1496 height 38
drag, startPoint x: 133, startPoint y: 140, endPoint x: 0, endPoint y: 179, distance: 138.5
click at [0, 177] on html "Maple Lai eq3 [GEOGRAPHIC_DATA] Import Stock Status Export SKU [PHONE_NUMBER] I…" at bounding box center [761, 364] width 1523 height 729
paste input "[PHONE_NUMBER]"
type input "[PHONE_NUMBER]"
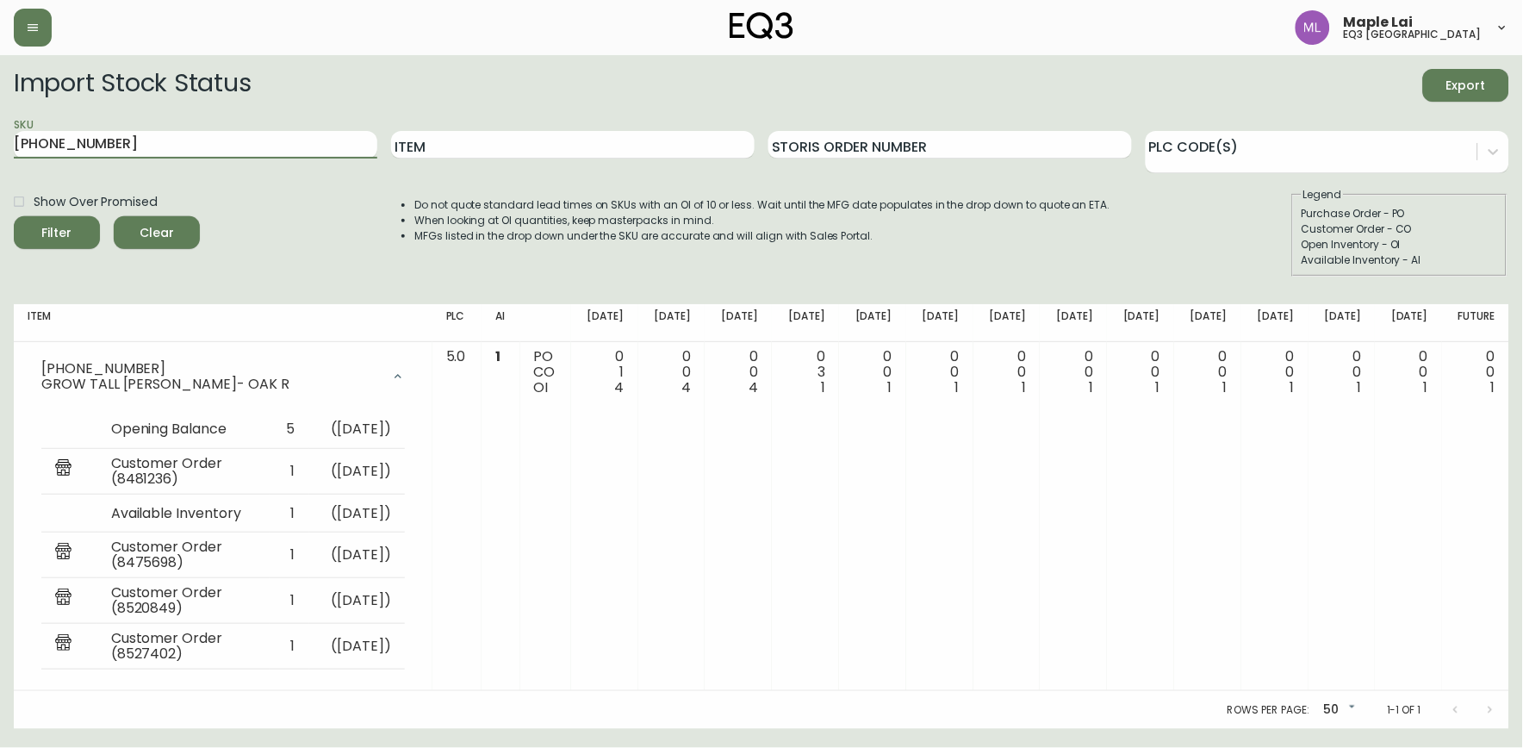
click at [14, 216] on button "Filter" at bounding box center [57, 232] width 86 height 33
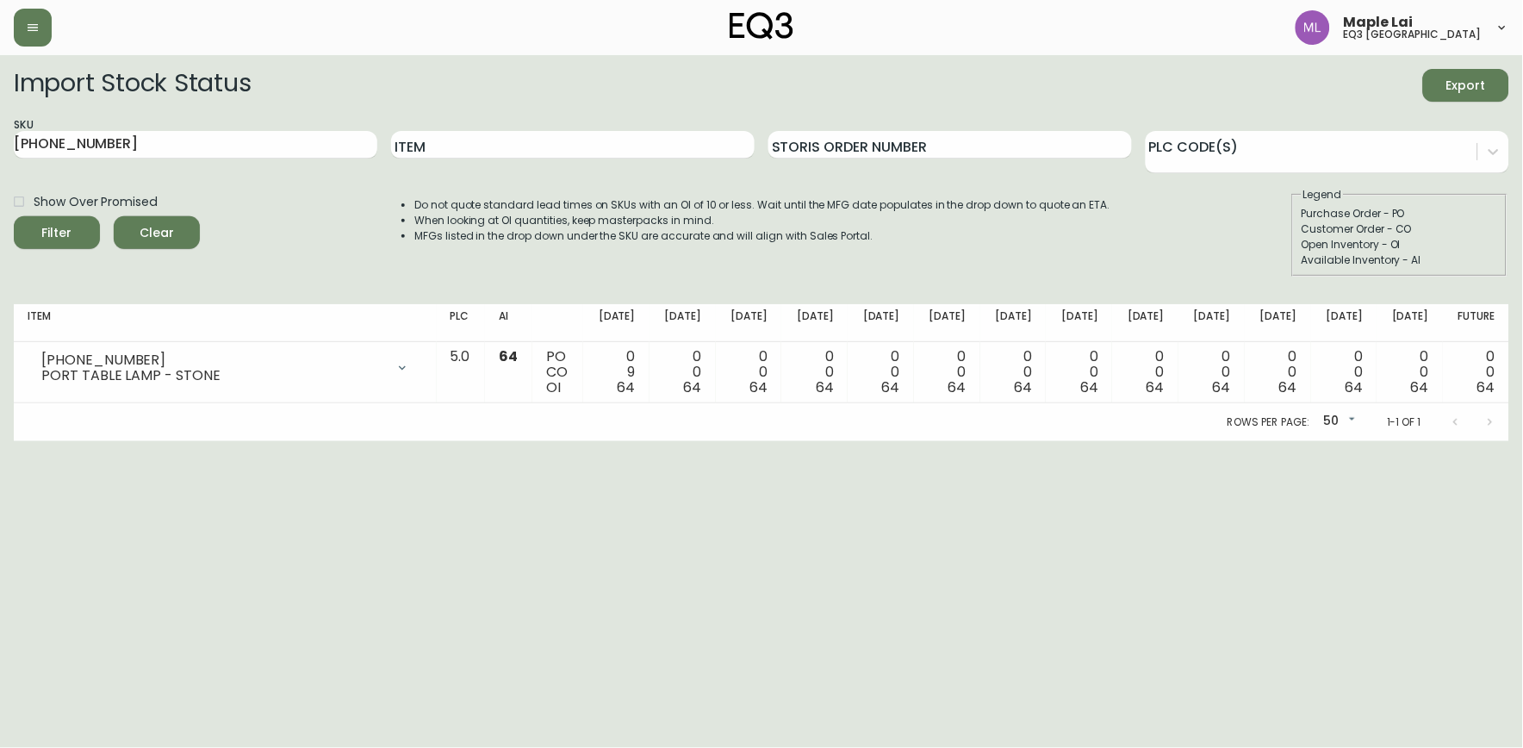
click at [43, 441] on html "Maple Lai eq3 [GEOGRAPHIC_DATA] Import Stock Status Export SKU [PHONE_NUMBER] I…" at bounding box center [761, 220] width 1523 height 441
drag, startPoint x: 148, startPoint y: 142, endPoint x: -4, endPoint y: 262, distance: 193.9
click at [0, 262] on html "Maple Lai eq3 [GEOGRAPHIC_DATA] Import Stock Status Export SKU [PHONE_NUMBER] I…" at bounding box center [761, 220] width 1523 height 441
paste input "3180-432-0-A"
type input "3180-432-0-A"
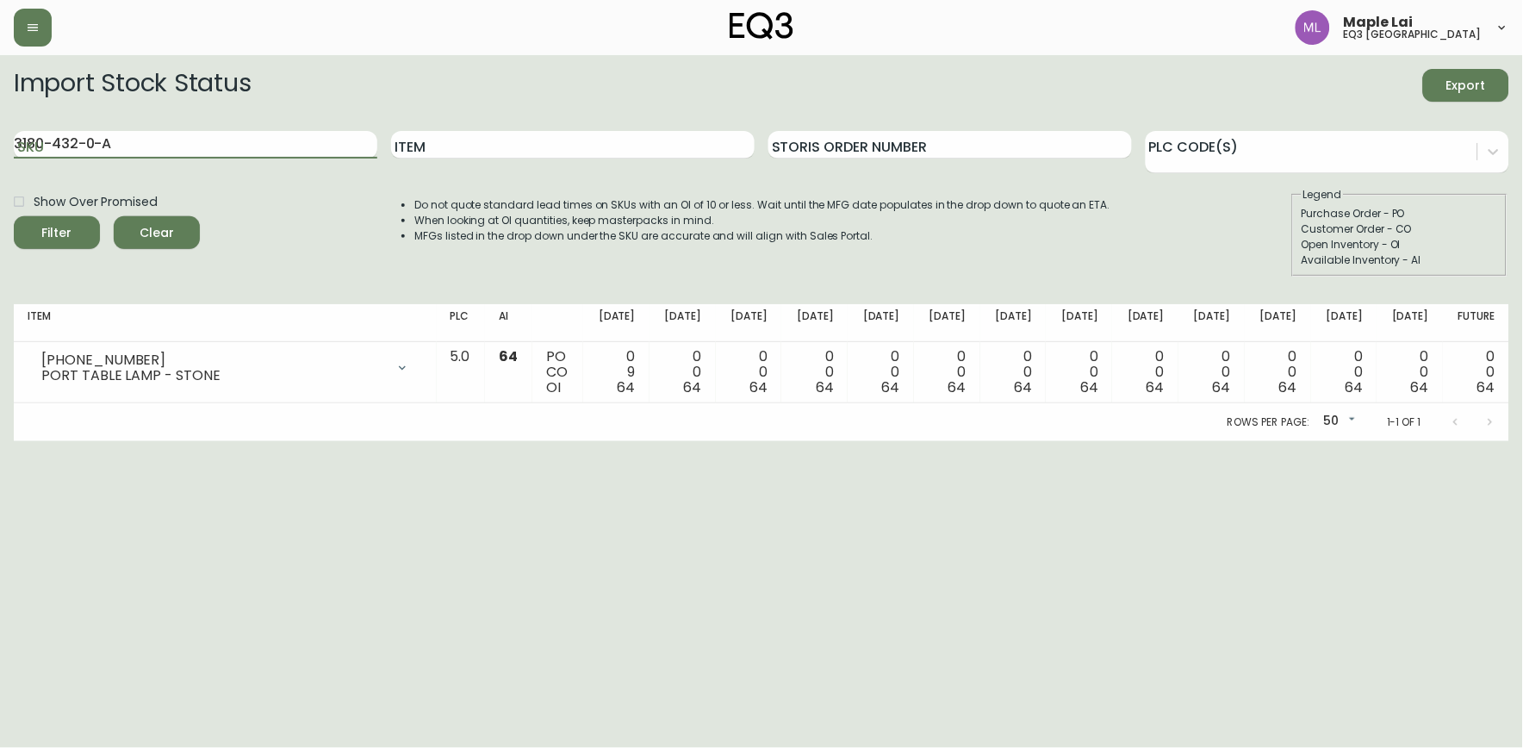
click at [14, 216] on button "Filter" at bounding box center [57, 232] width 86 height 33
click at [98, 441] on html "Maple Lai eq3 [GEOGRAPHIC_DATA] Import Stock Status Export SKU 3180-432-0-A Ite…" at bounding box center [761, 220] width 1523 height 441
drag, startPoint x: 146, startPoint y: 150, endPoint x: -4, endPoint y: 196, distance: 157.5
click at [0, 196] on html "Maple Lai eq3 [GEOGRAPHIC_DATA] Import Stock Status Export SKU 3180-432-0-A Ite…" at bounding box center [761, 220] width 1523 height 441
paste input "3180-432-1-B"
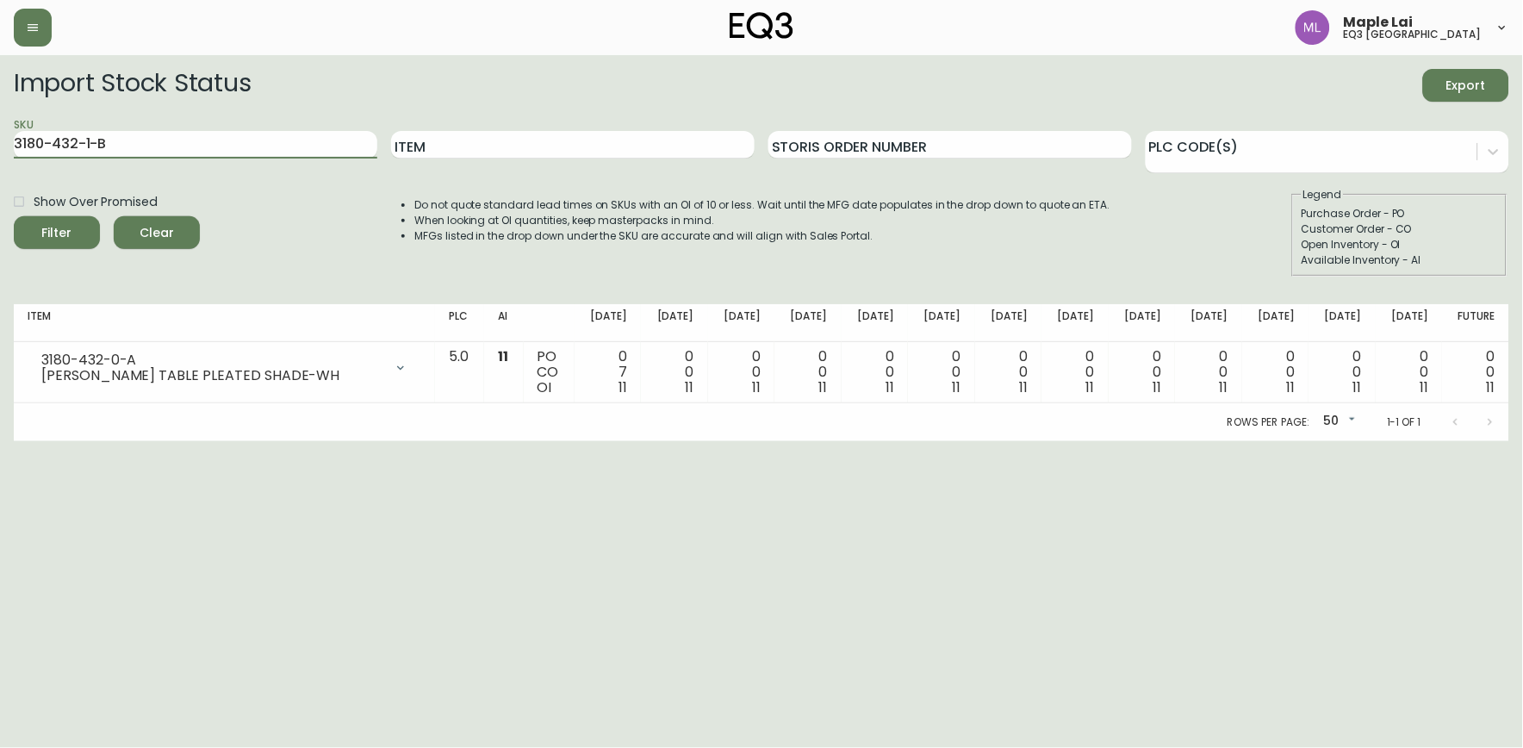
type input "3180-432-1-B"
click at [14, 216] on button "Filter" at bounding box center [57, 232] width 86 height 33
